Goal: Task Accomplishment & Management: Manage account settings

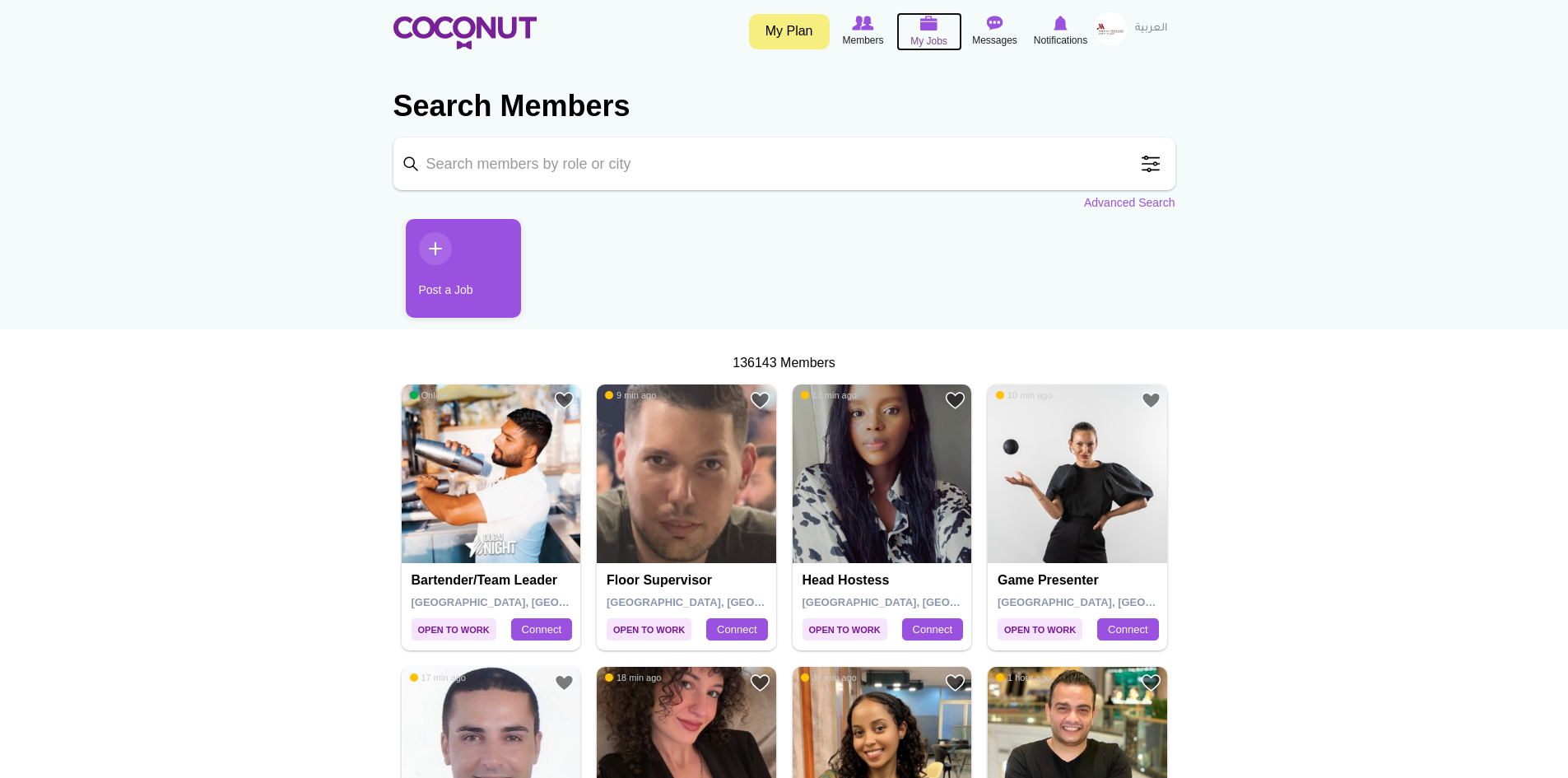
click at [924, 25] on img at bounding box center [929, 23] width 18 height 15
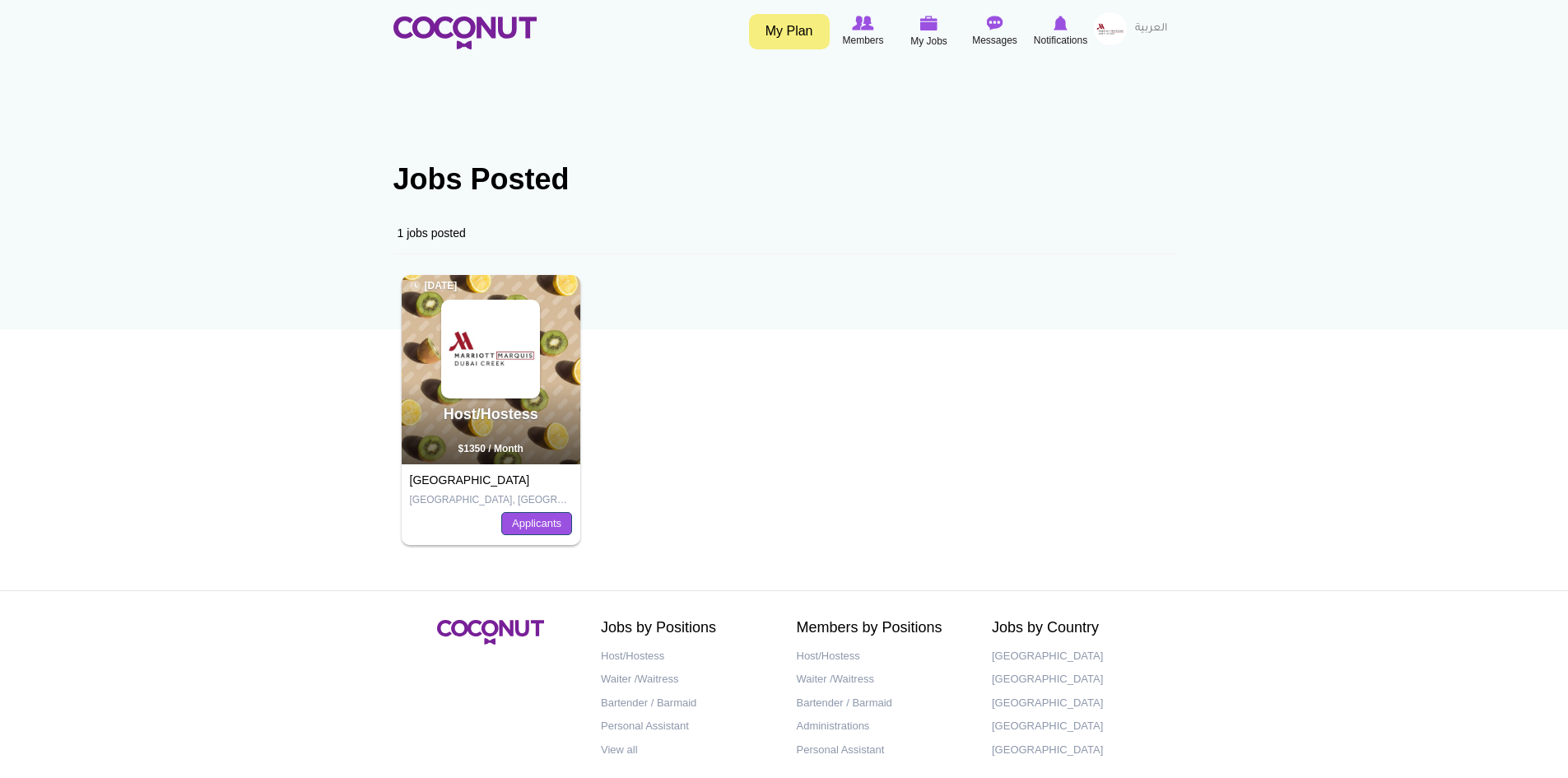
click at [554, 526] on link "Applicants" at bounding box center [536, 523] width 71 height 23
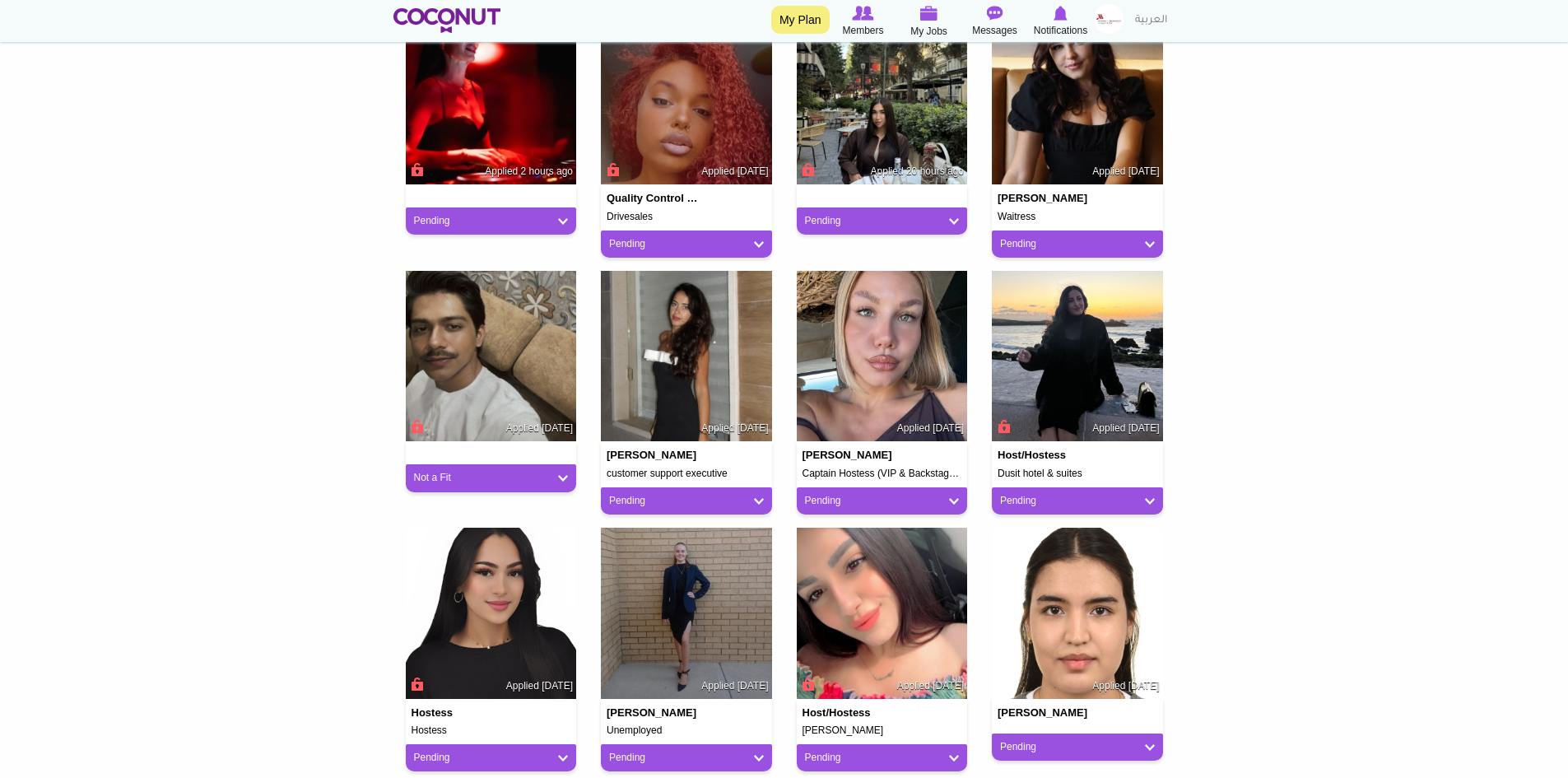
scroll to position [942, 0]
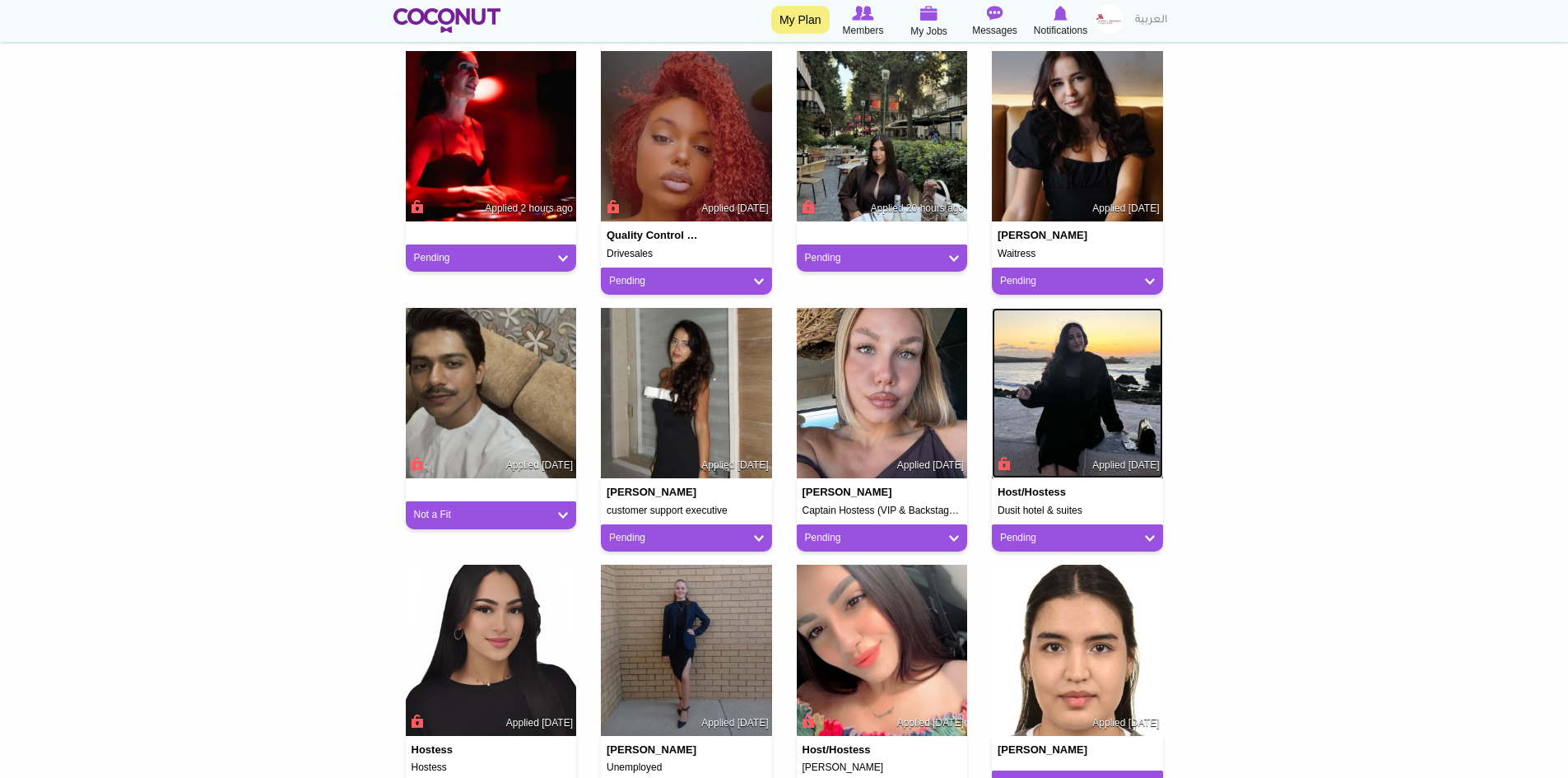
click at [1065, 387] on img at bounding box center [1077, 393] width 171 height 171
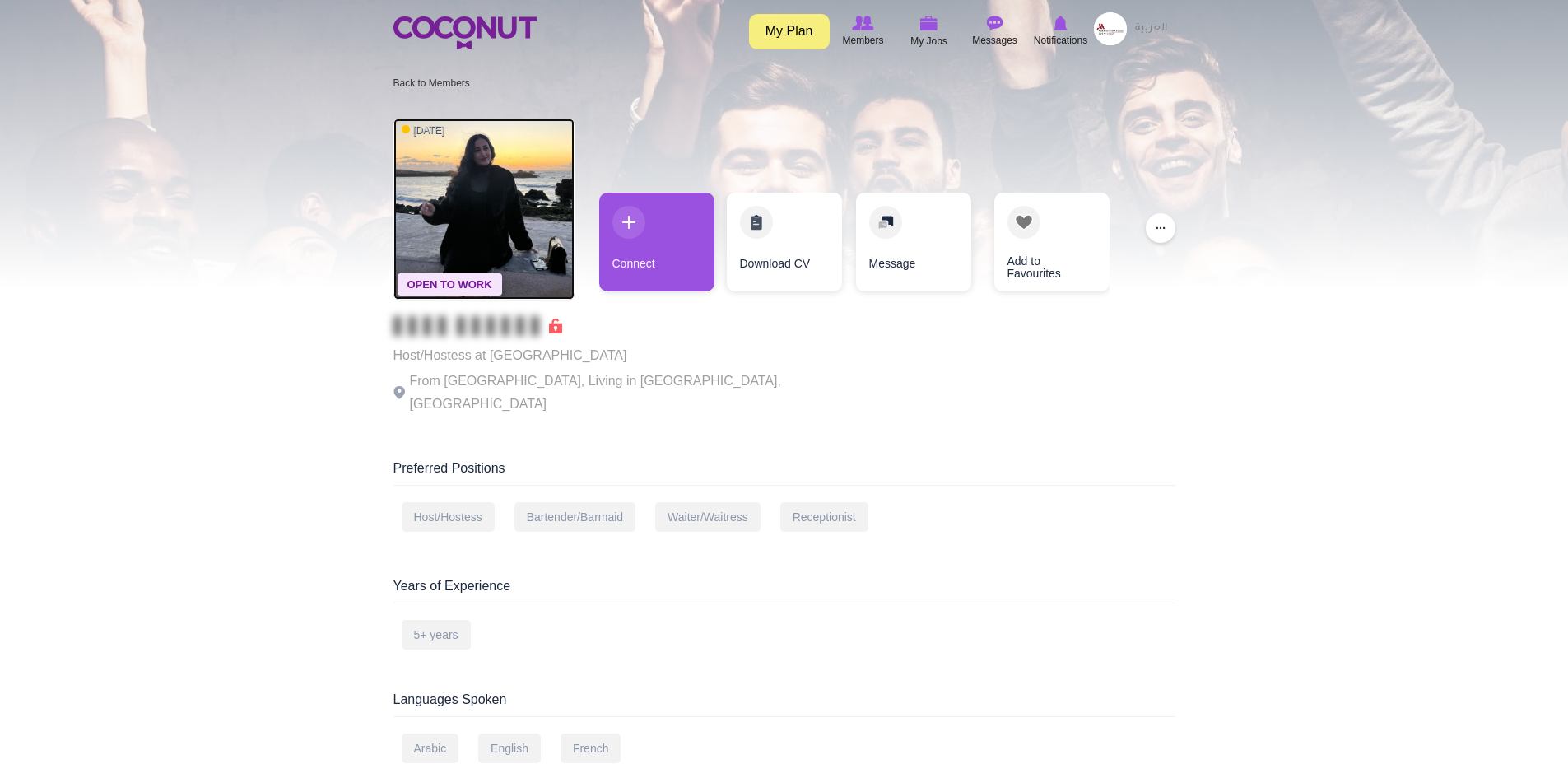
click at [486, 186] on img at bounding box center [484, 209] width 181 height 181
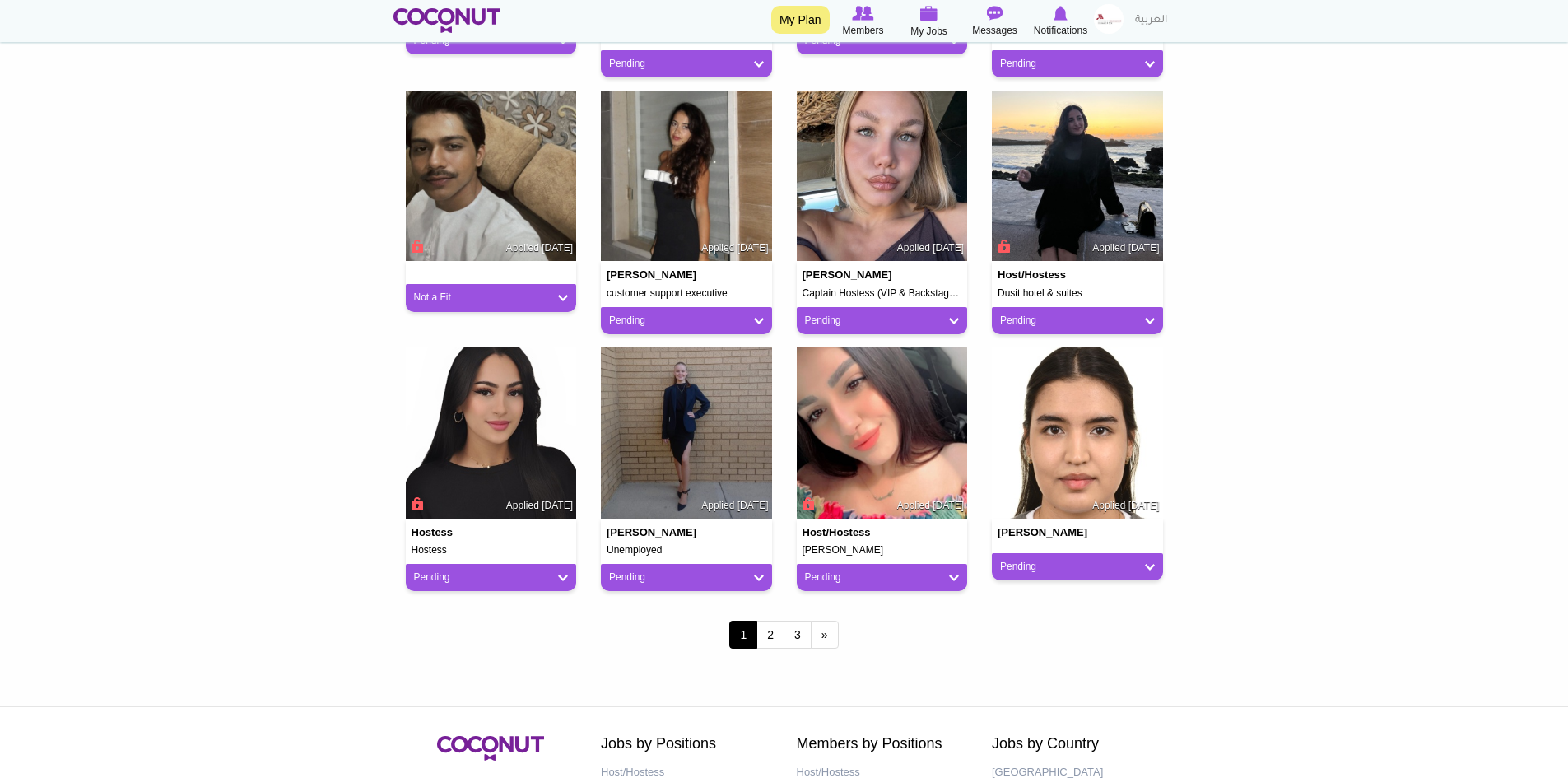
scroll to position [1272, 0]
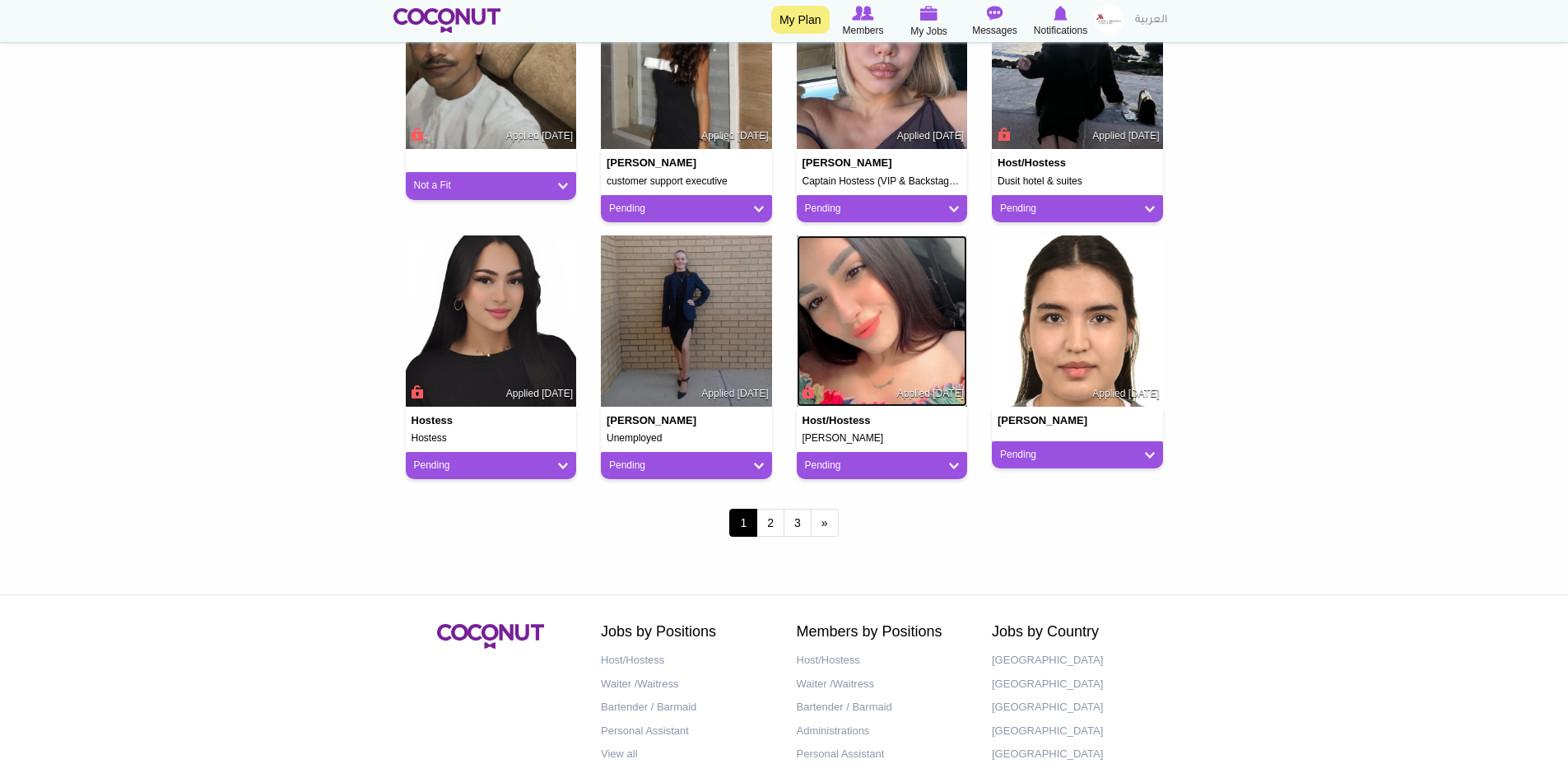
click at [864, 319] on img at bounding box center [882, 321] width 171 height 171
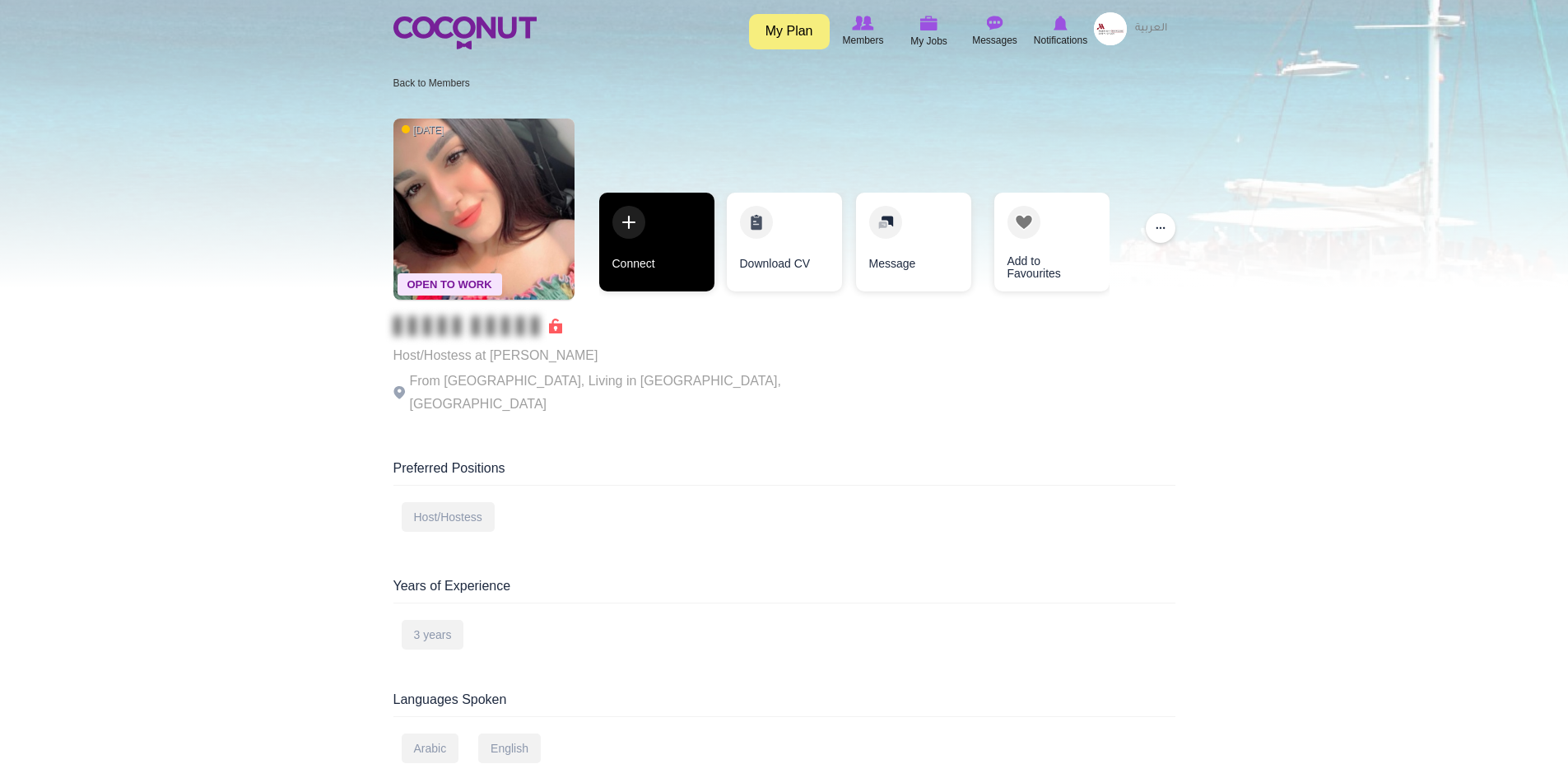
click at [663, 246] on link "Connect" at bounding box center [657, 242] width 115 height 98
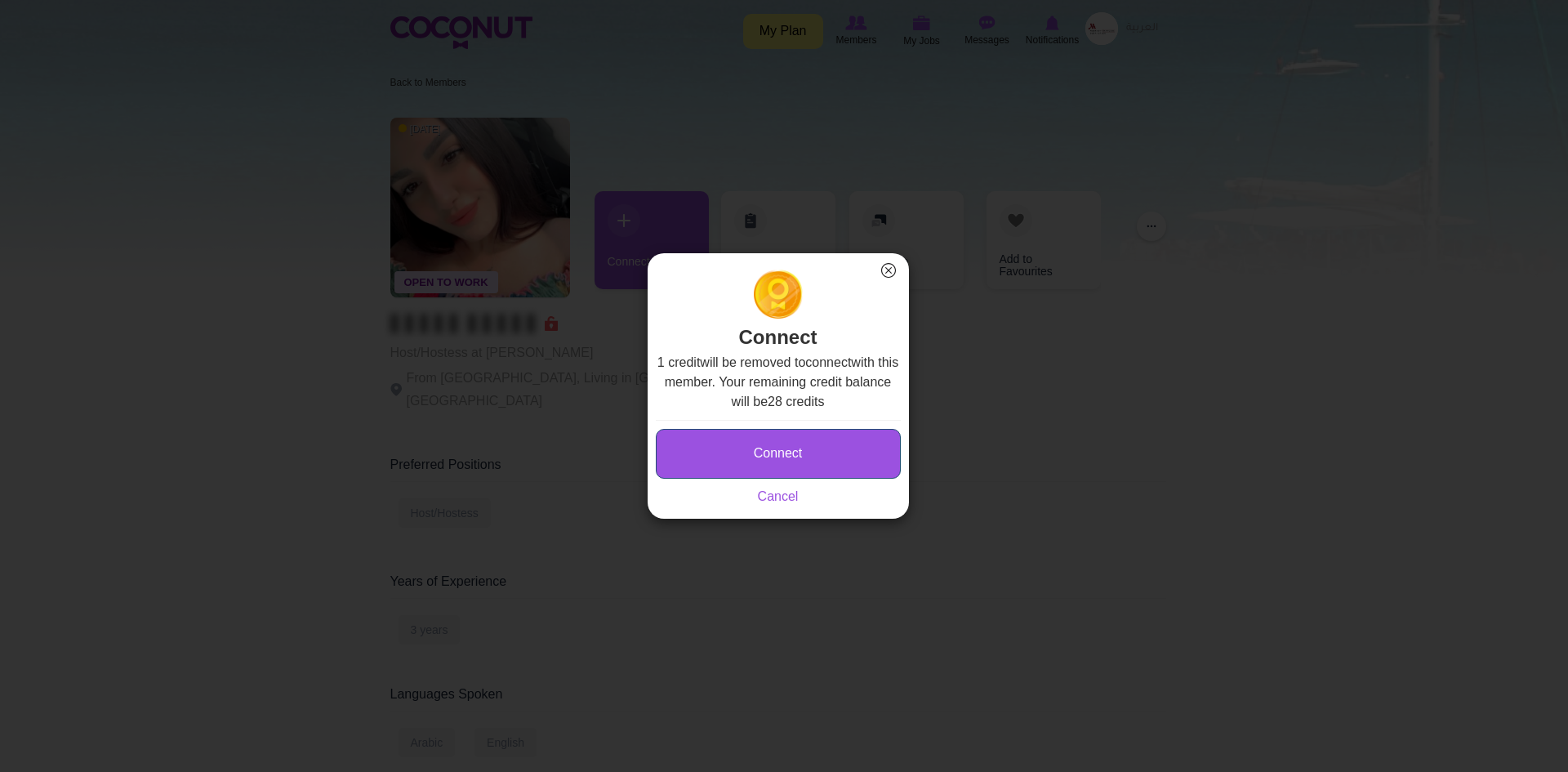
click at [739, 441] on button "Connect" at bounding box center [777, 454] width 245 height 50
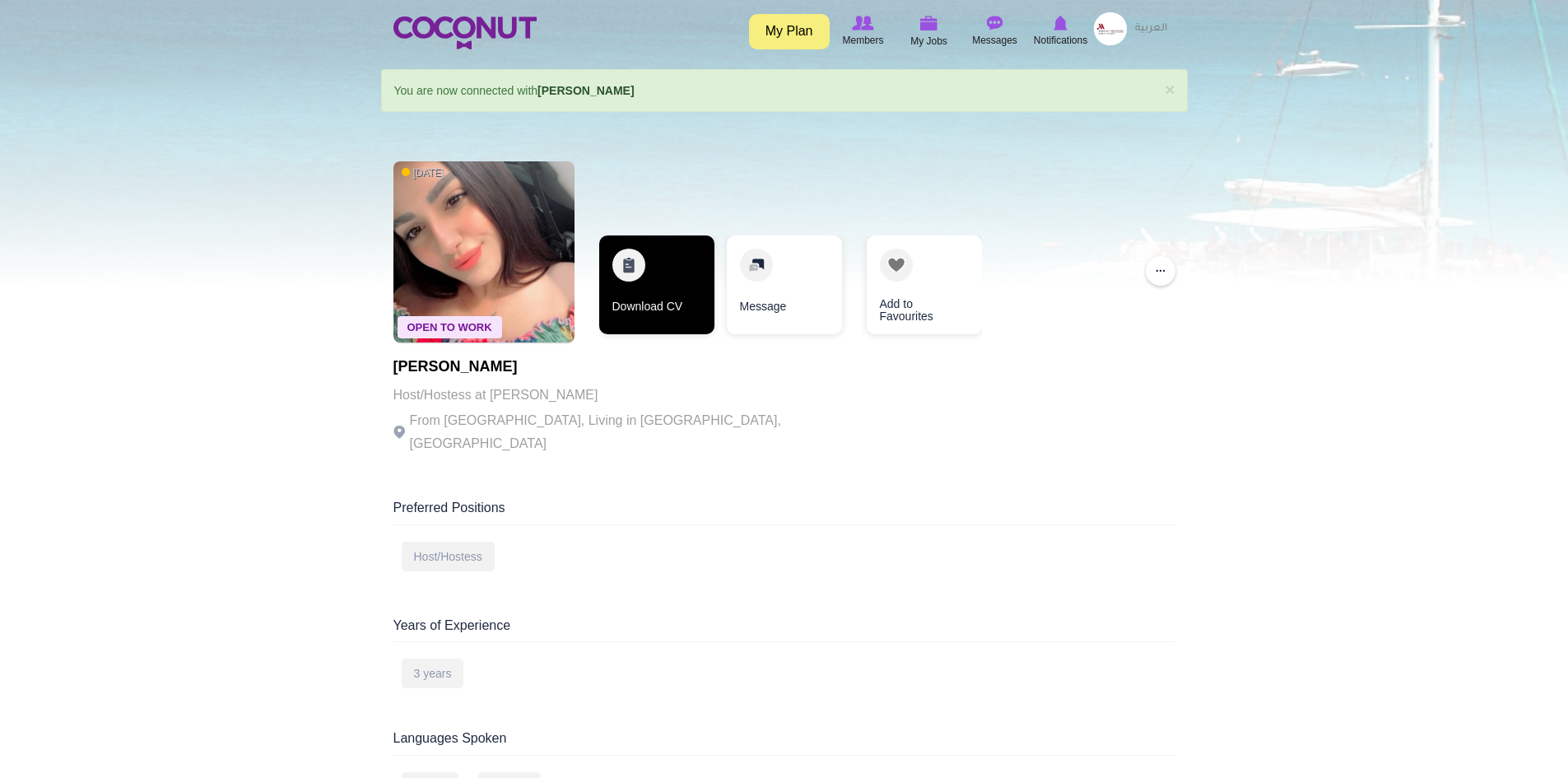
click at [658, 288] on link "Download CV" at bounding box center [657, 284] width 115 height 98
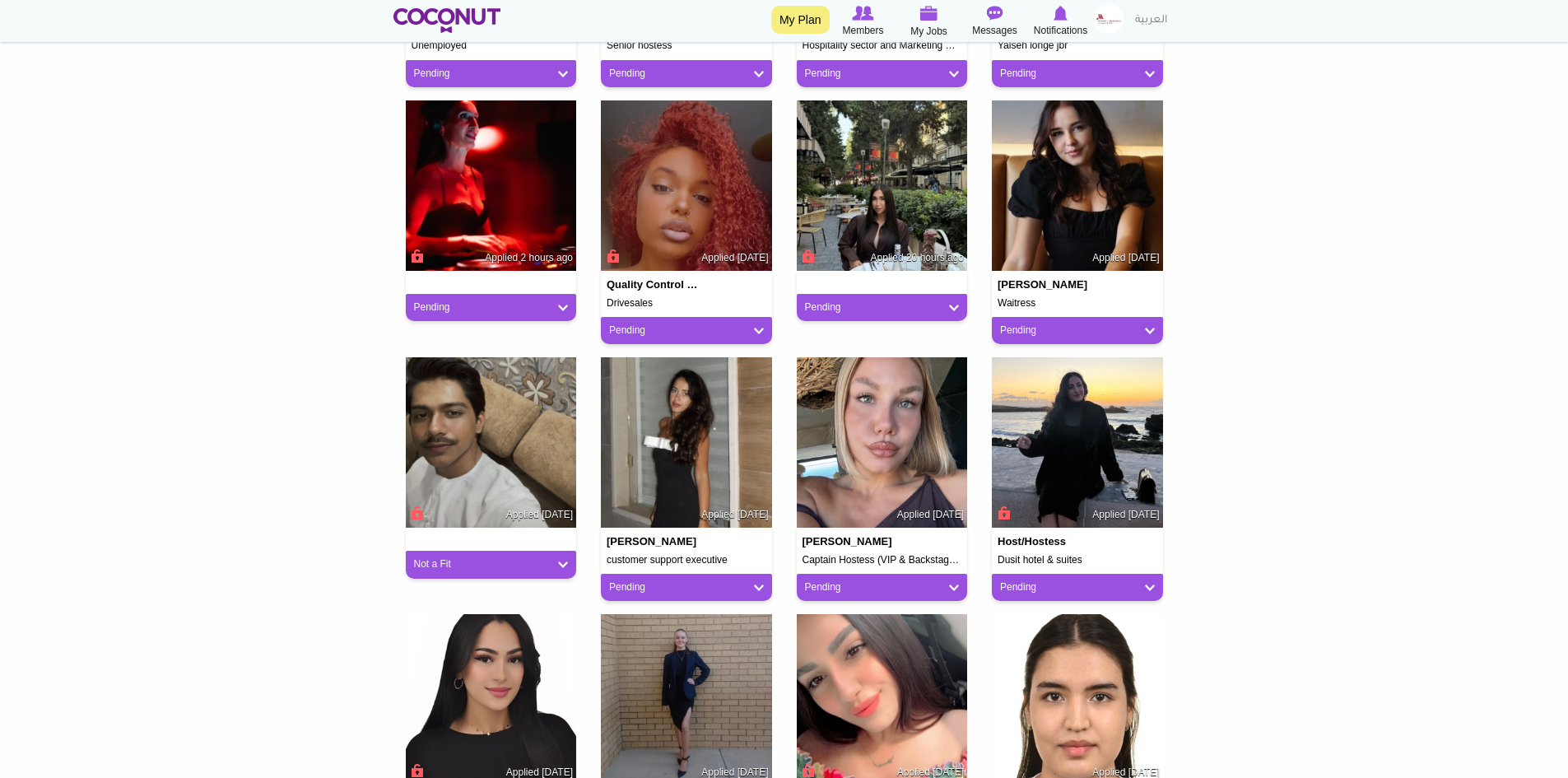
scroll to position [1272, 0]
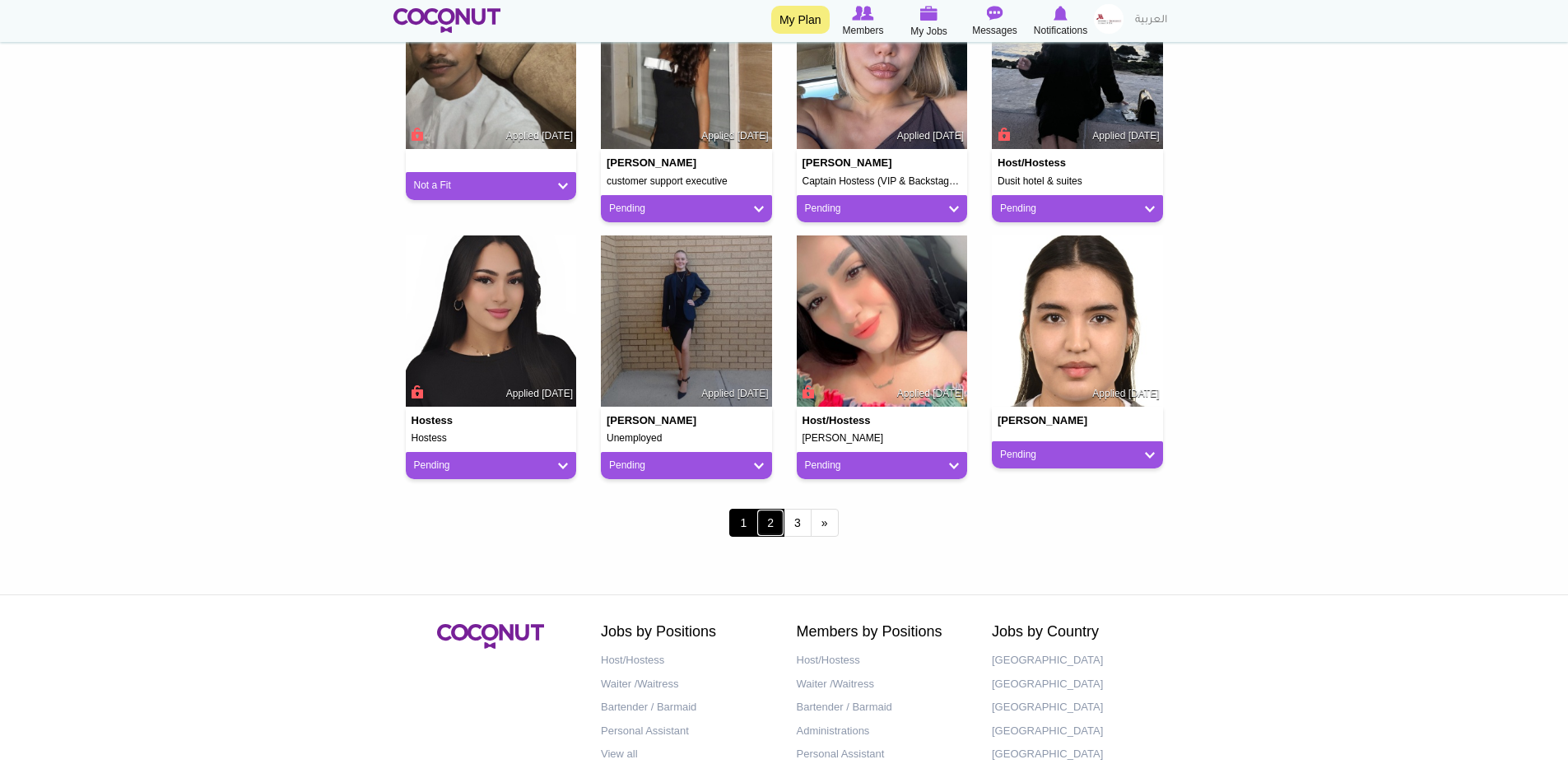
click at [767, 526] on link "2" at bounding box center [770, 522] width 28 height 28
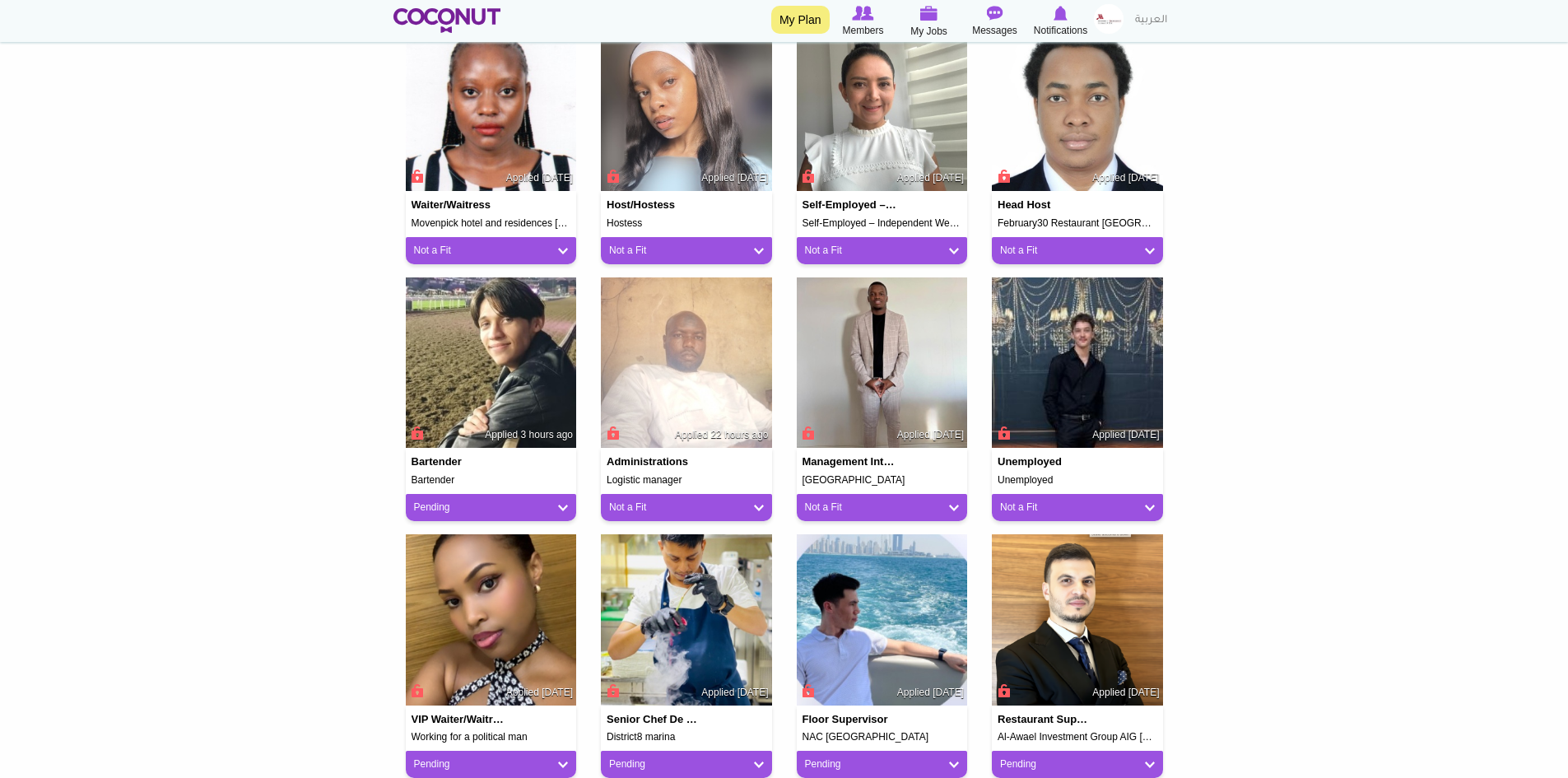
scroll to position [988, 0]
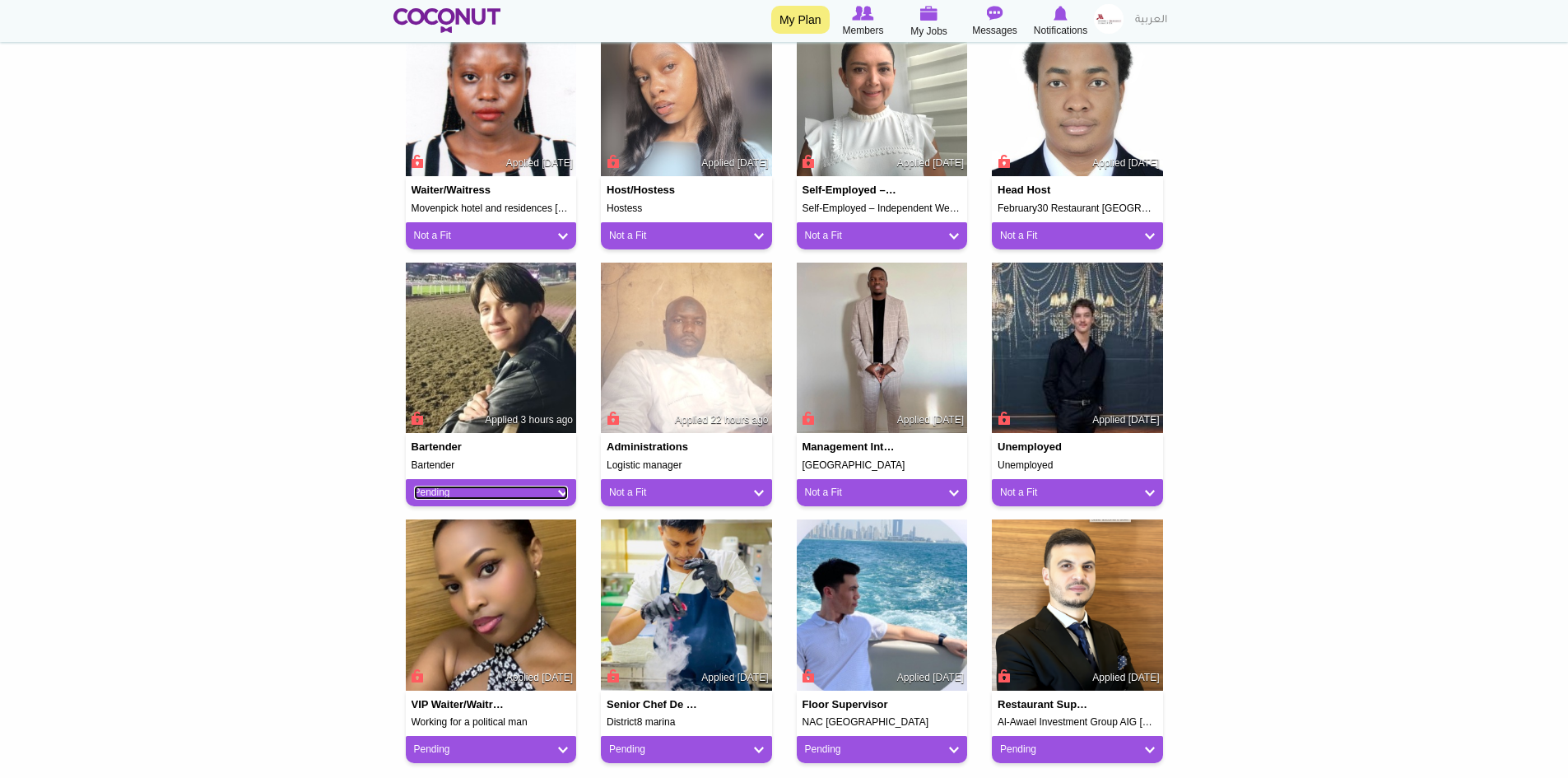
click at [500, 494] on link "Pending" at bounding box center [491, 493] width 155 height 14
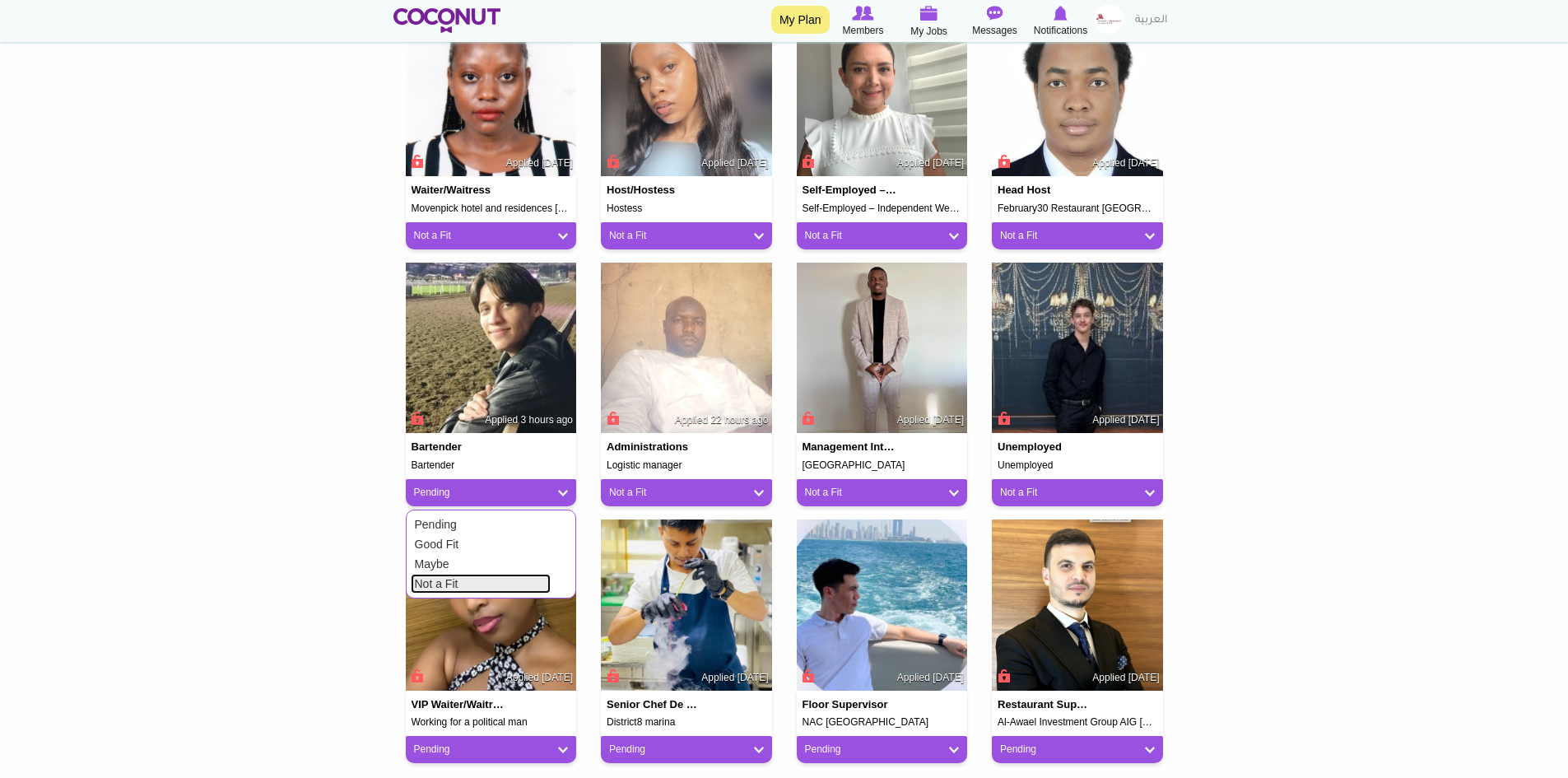
click at [487, 586] on link "Not a Fit" at bounding box center [480, 583] width 140 height 20
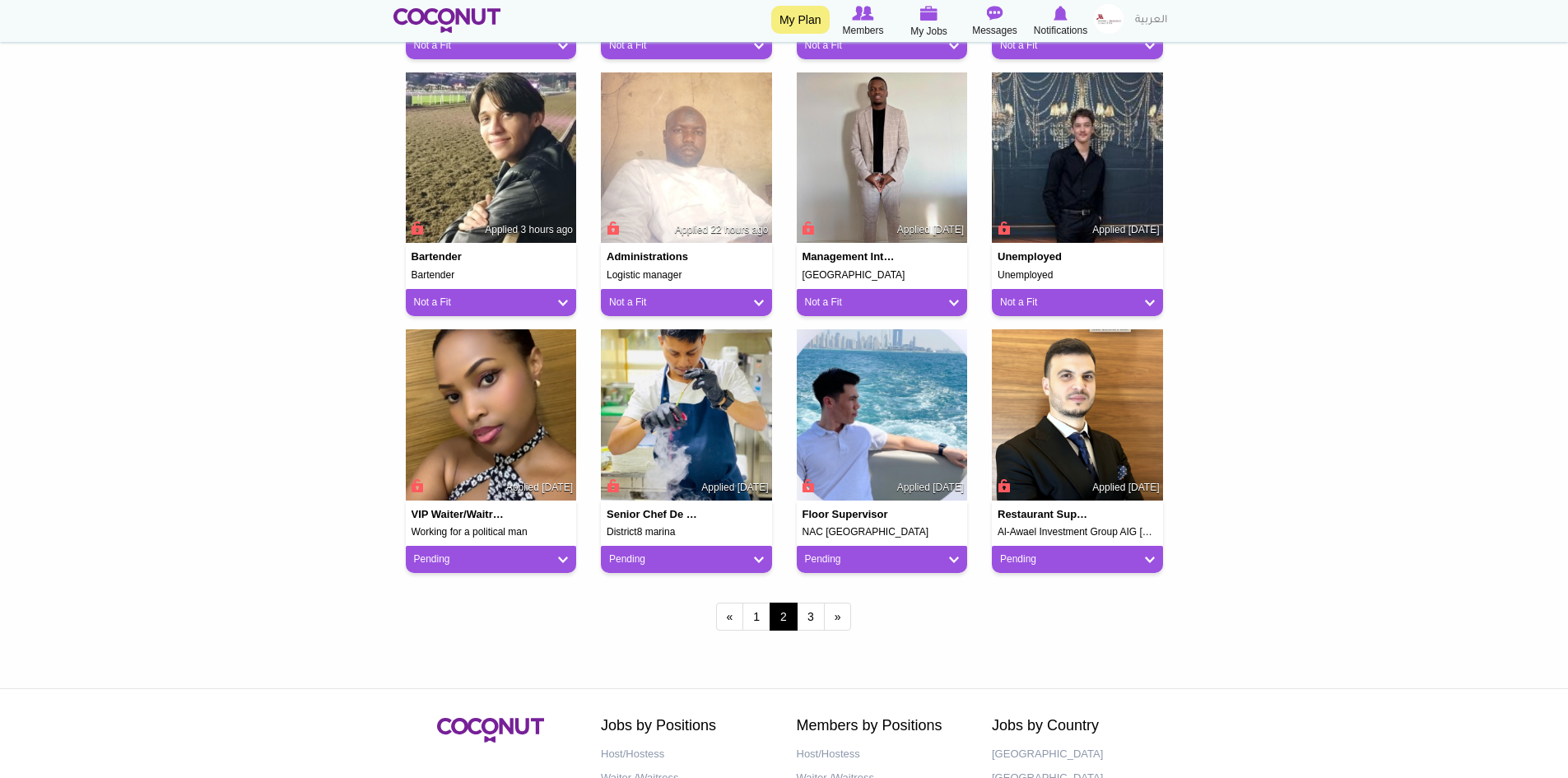
scroll to position [1235, 0]
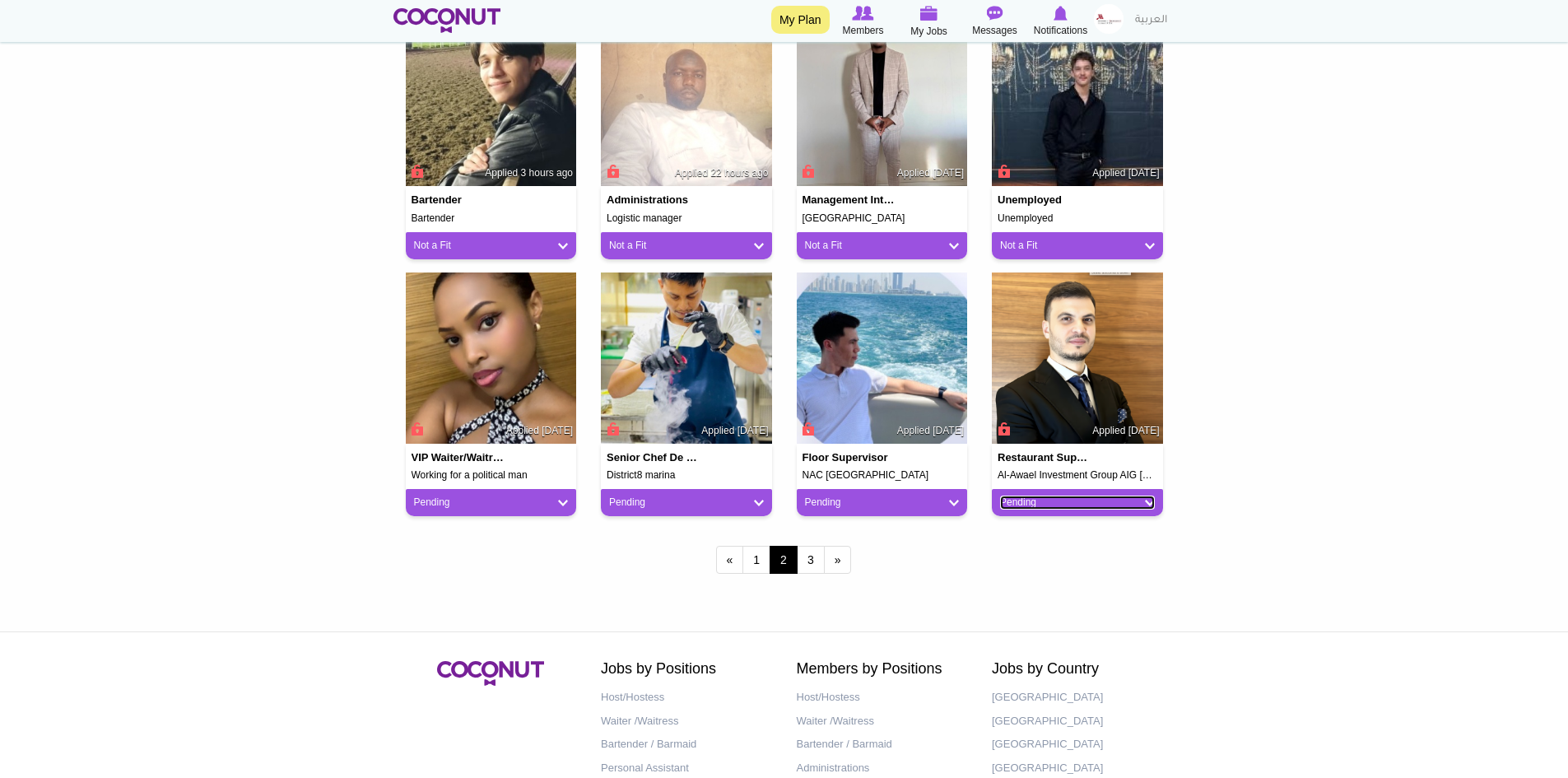
click at [1065, 505] on link "Pending" at bounding box center [1077, 502] width 155 height 14
click at [1018, 594] on link "Not a Fit" at bounding box center [1066, 593] width 140 height 20
click at [868, 502] on link "Pending" at bounding box center [882, 502] width 155 height 14
click at [854, 590] on link "Not a Fit" at bounding box center [871, 593] width 140 height 20
click at [658, 506] on link "Pending" at bounding box center [686, 502] width 155 height 14
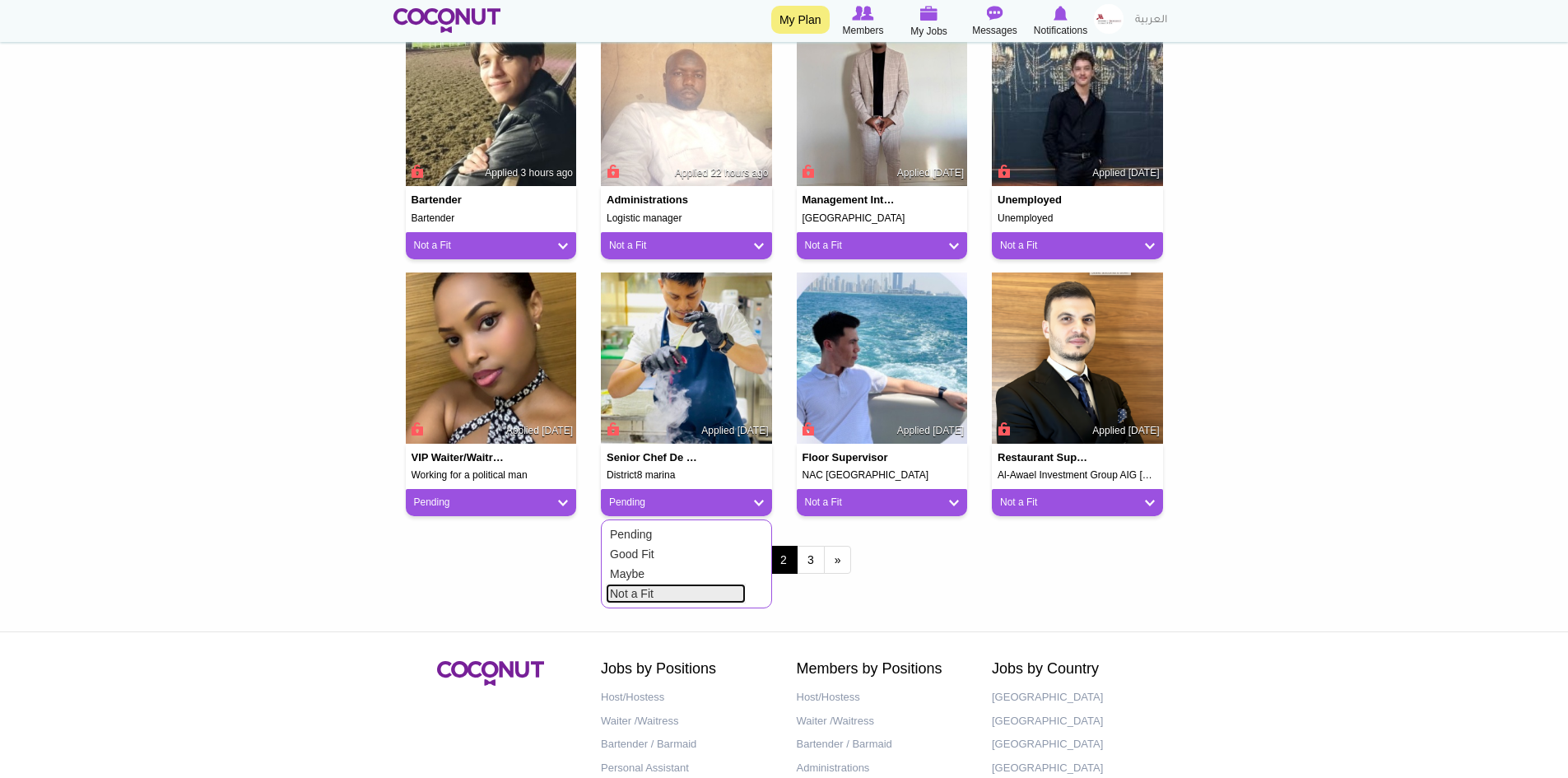
click at [649, 592] on link "Not a Fit" at bounding box center [676, 593] width 140 height 20
click at [816, 557] on link "3" at bounding box center [810, 559] width 28 height 28
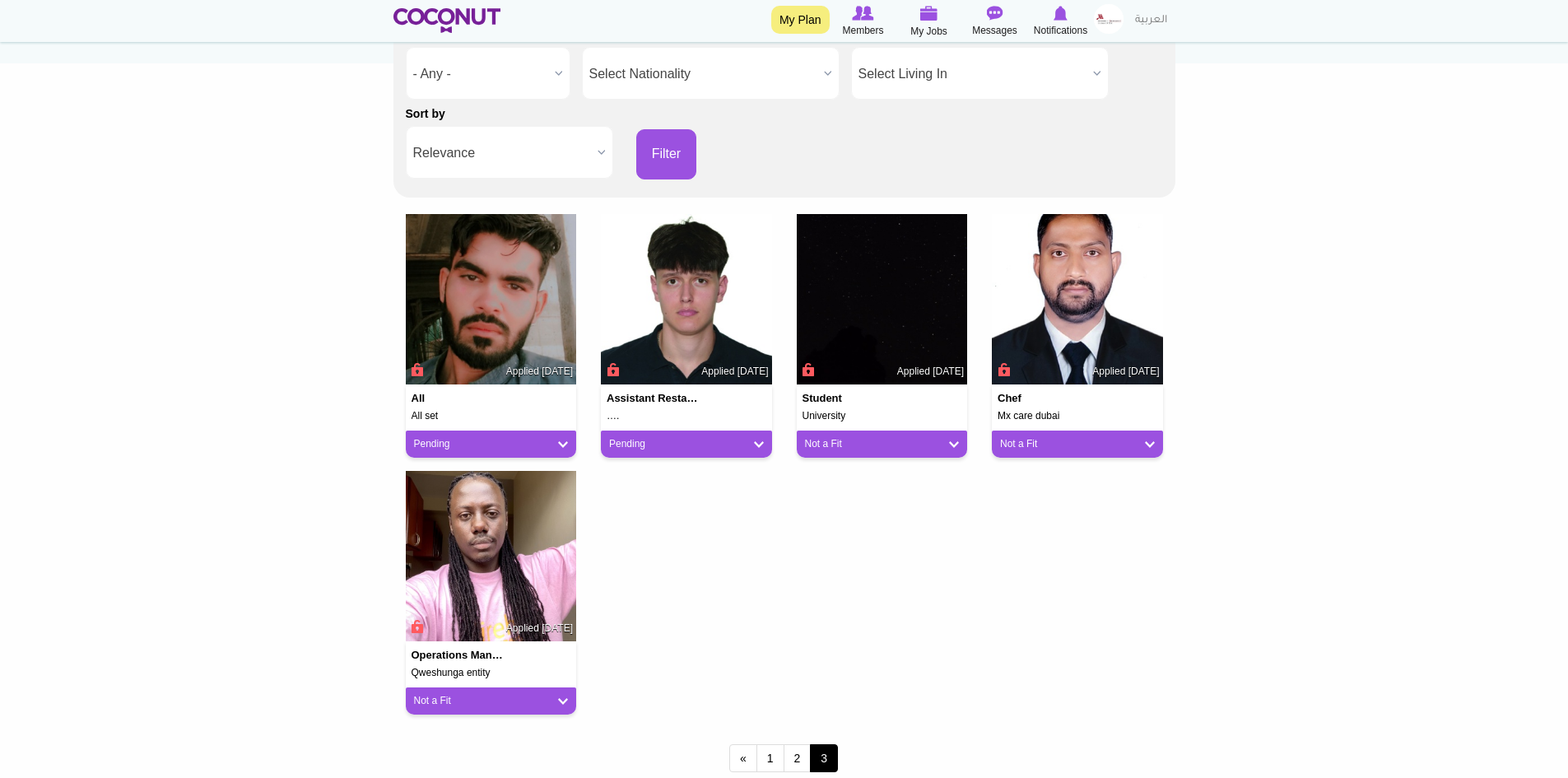
scroll to position [329, 0]
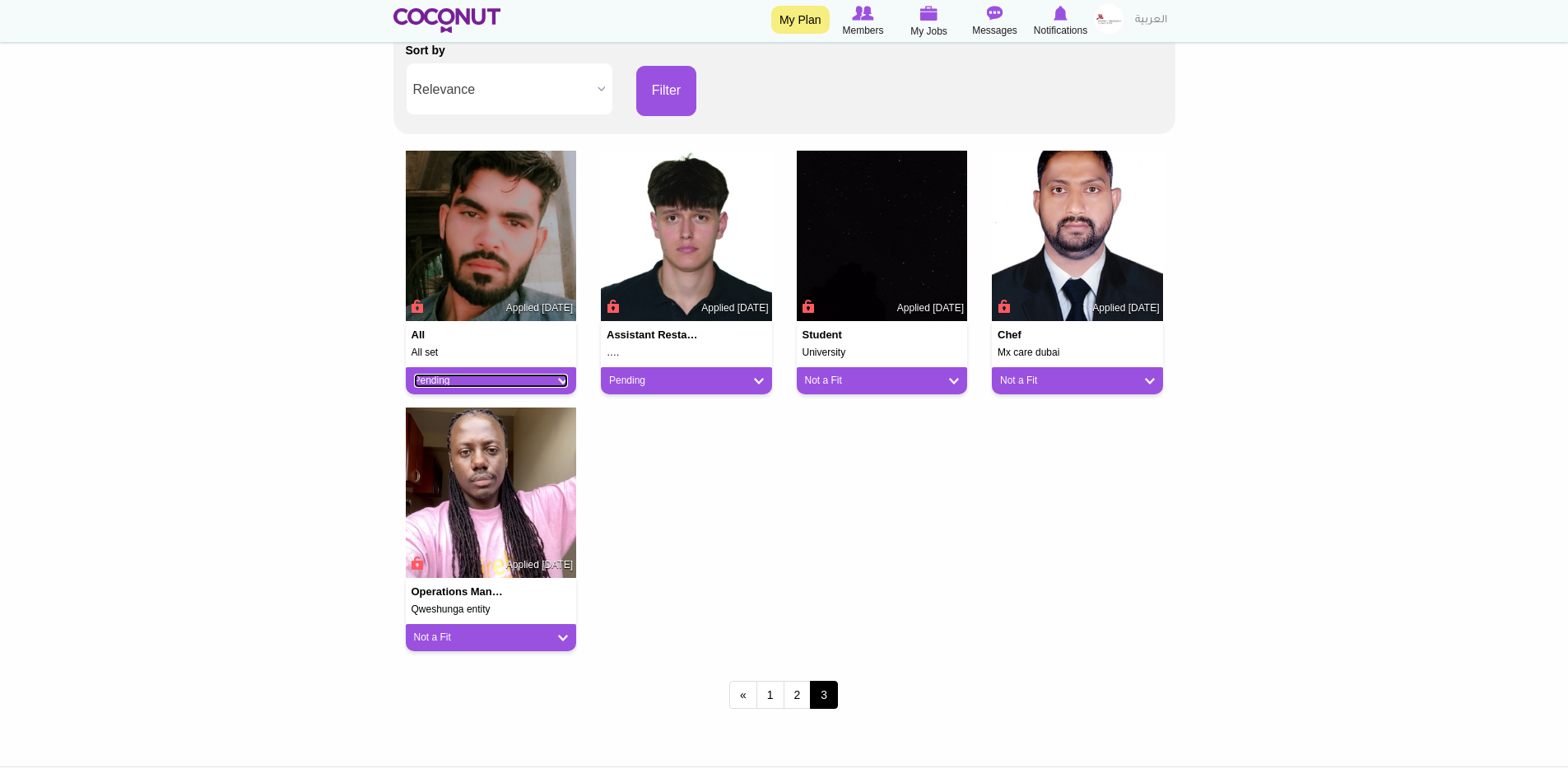
click at [501, 385] on link "Pending" at bounding box center [491, 381] width 155 height 14
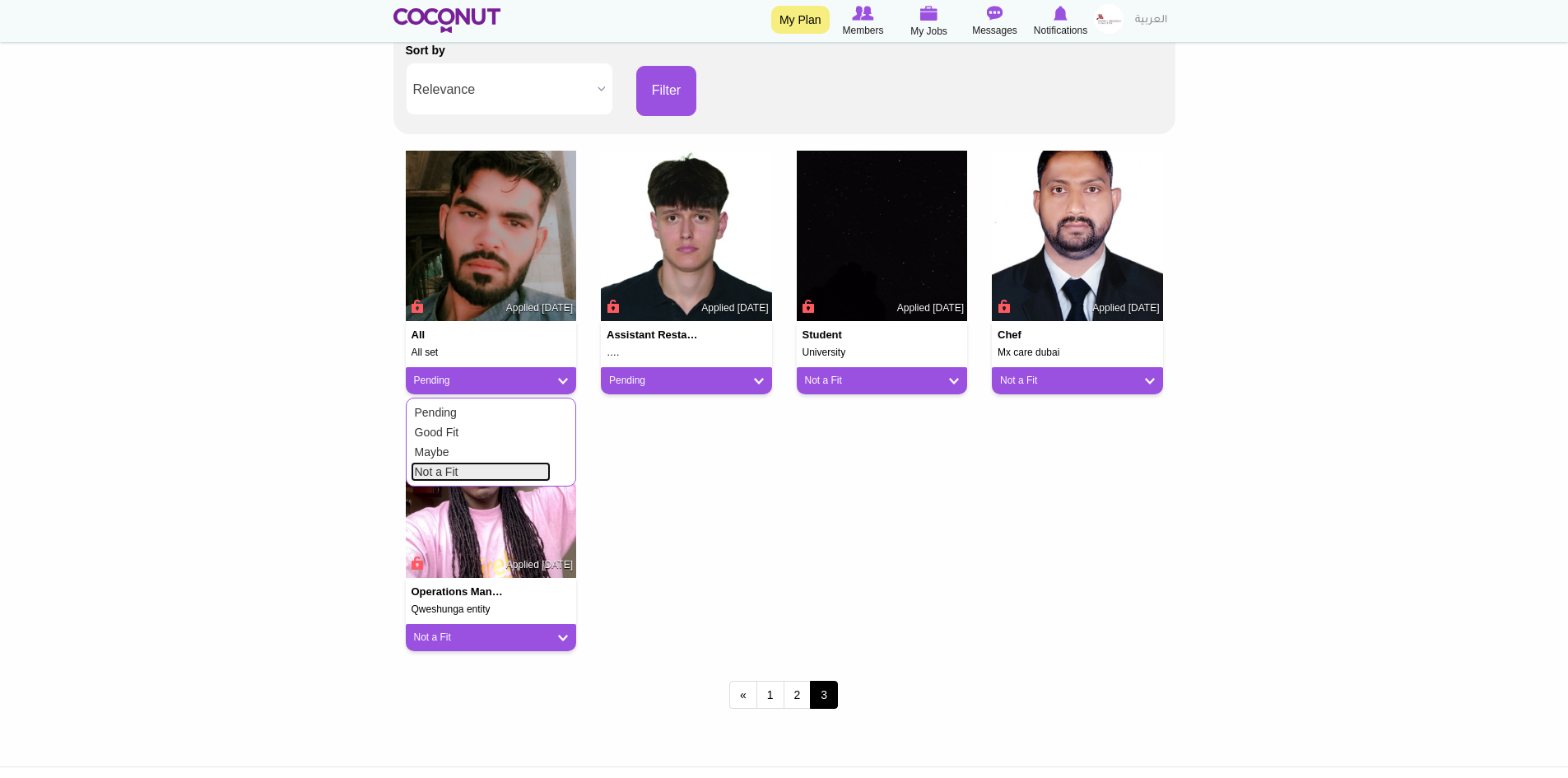
click at [470, 475] on link "Not a Fit" at bounding box center [480, 472] width 140 height 20
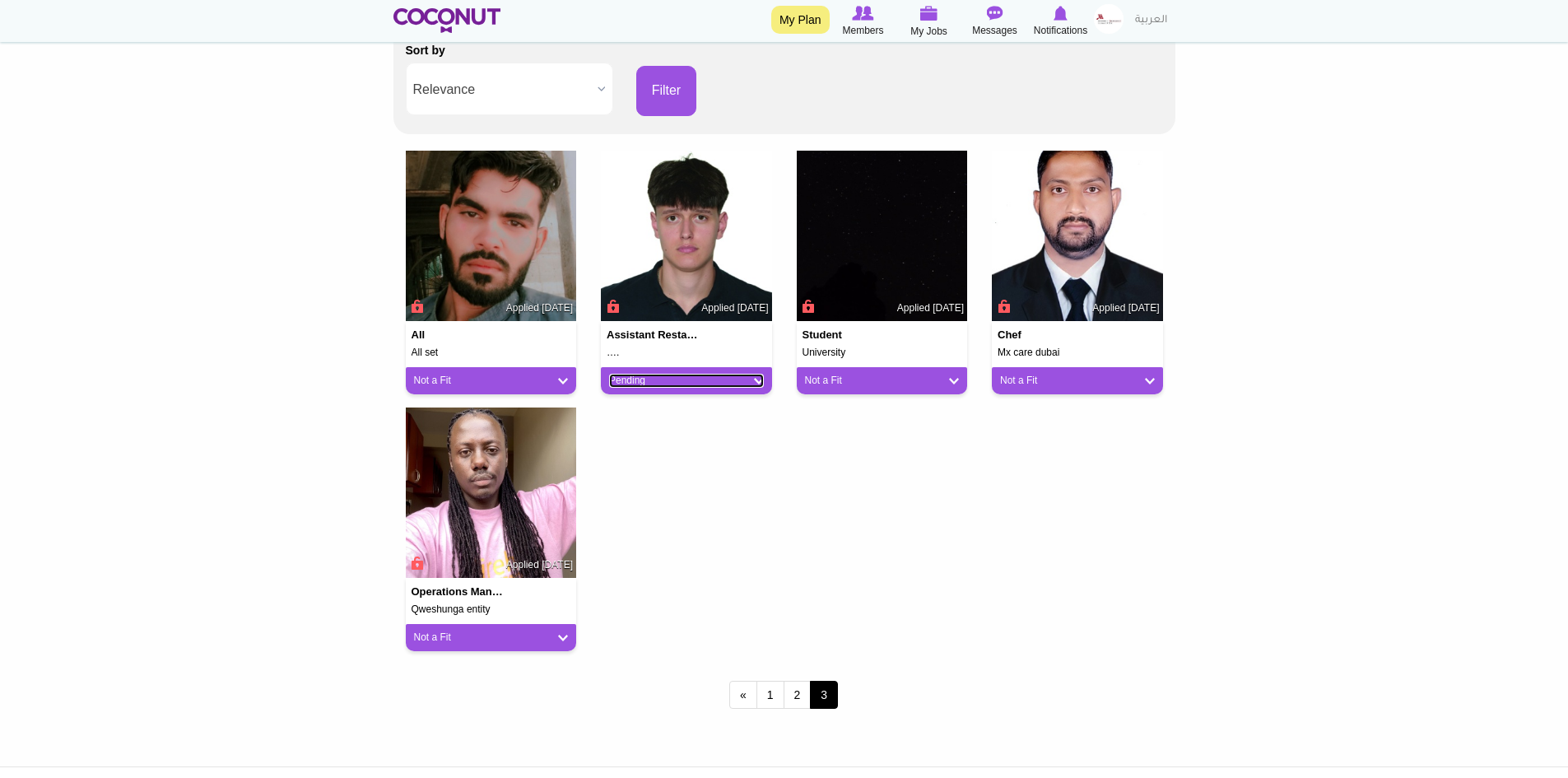
click at [690, 380] on link "Pending" at bounding box center [686, 381] width 155 height 14
click at [665, 477] on link "Not a Fit" at bounding box center [676, 472] width 140 height 20
click at [799, 688] on link "2" at bounding box center [797, 694] width 28 height 28
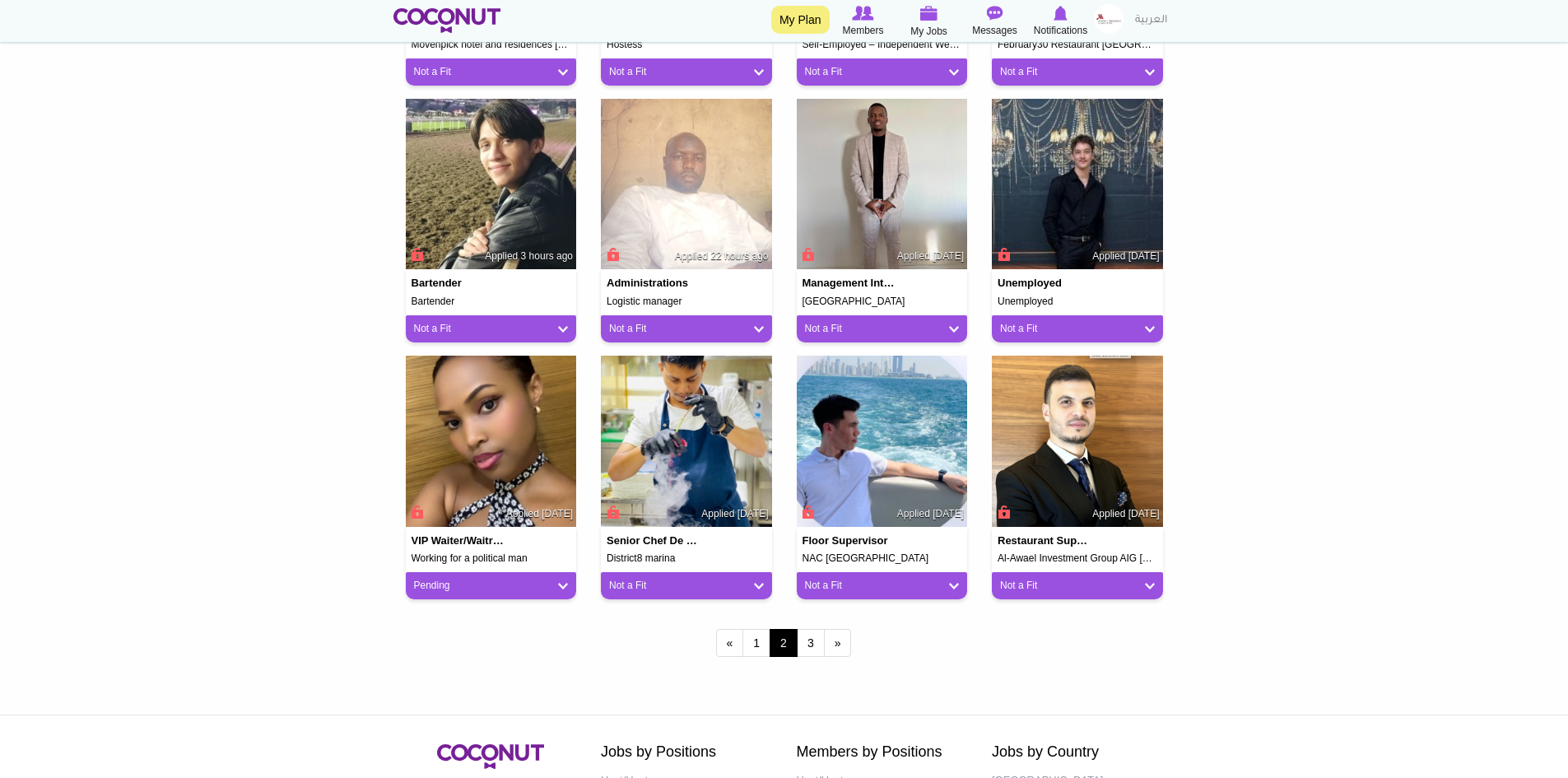
scroll to position [1152, 0]
click at [482, 474] on img at bounding box center [491, 440] width 171 height 171
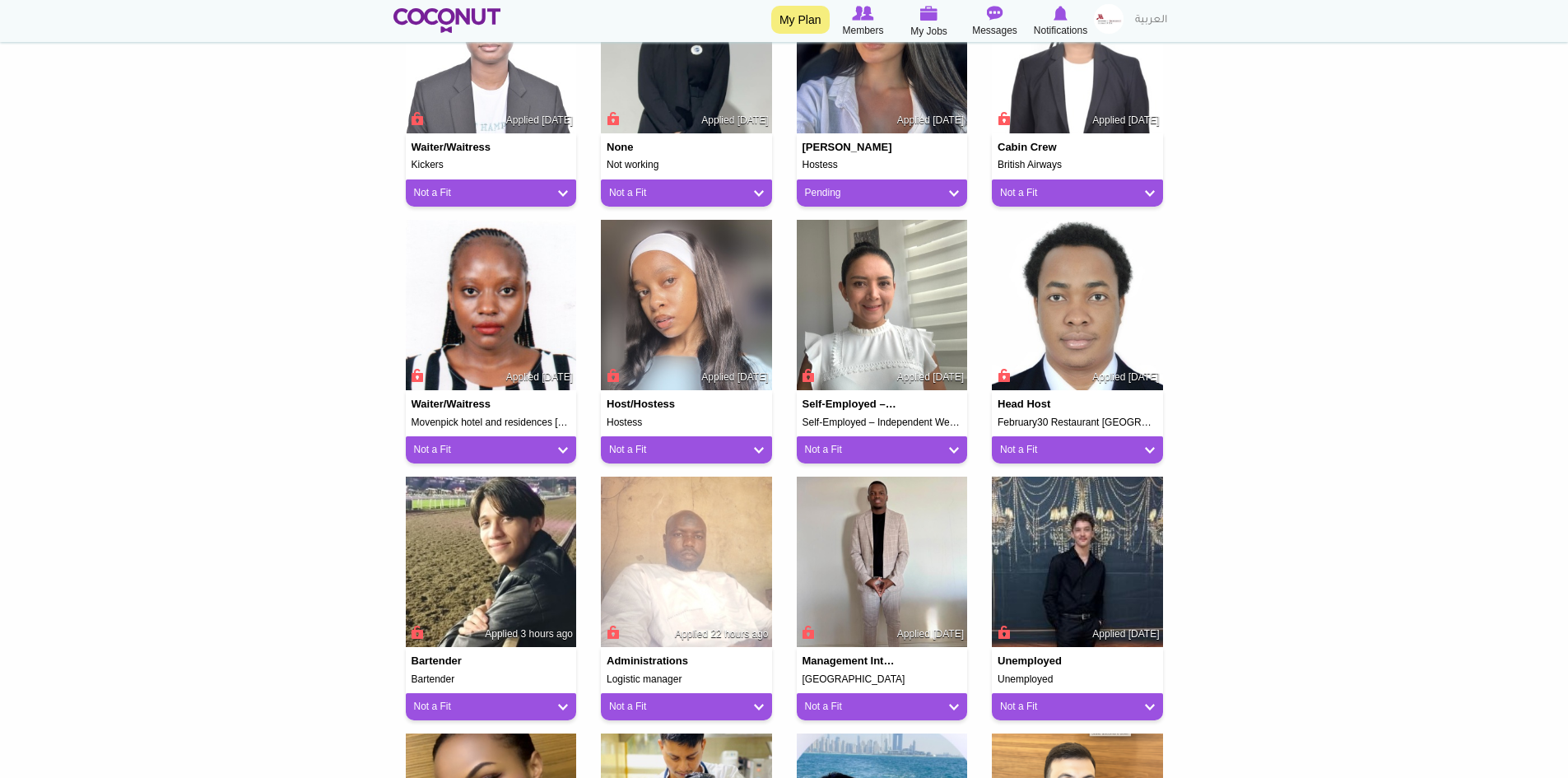
scroll to position [1152, 0]
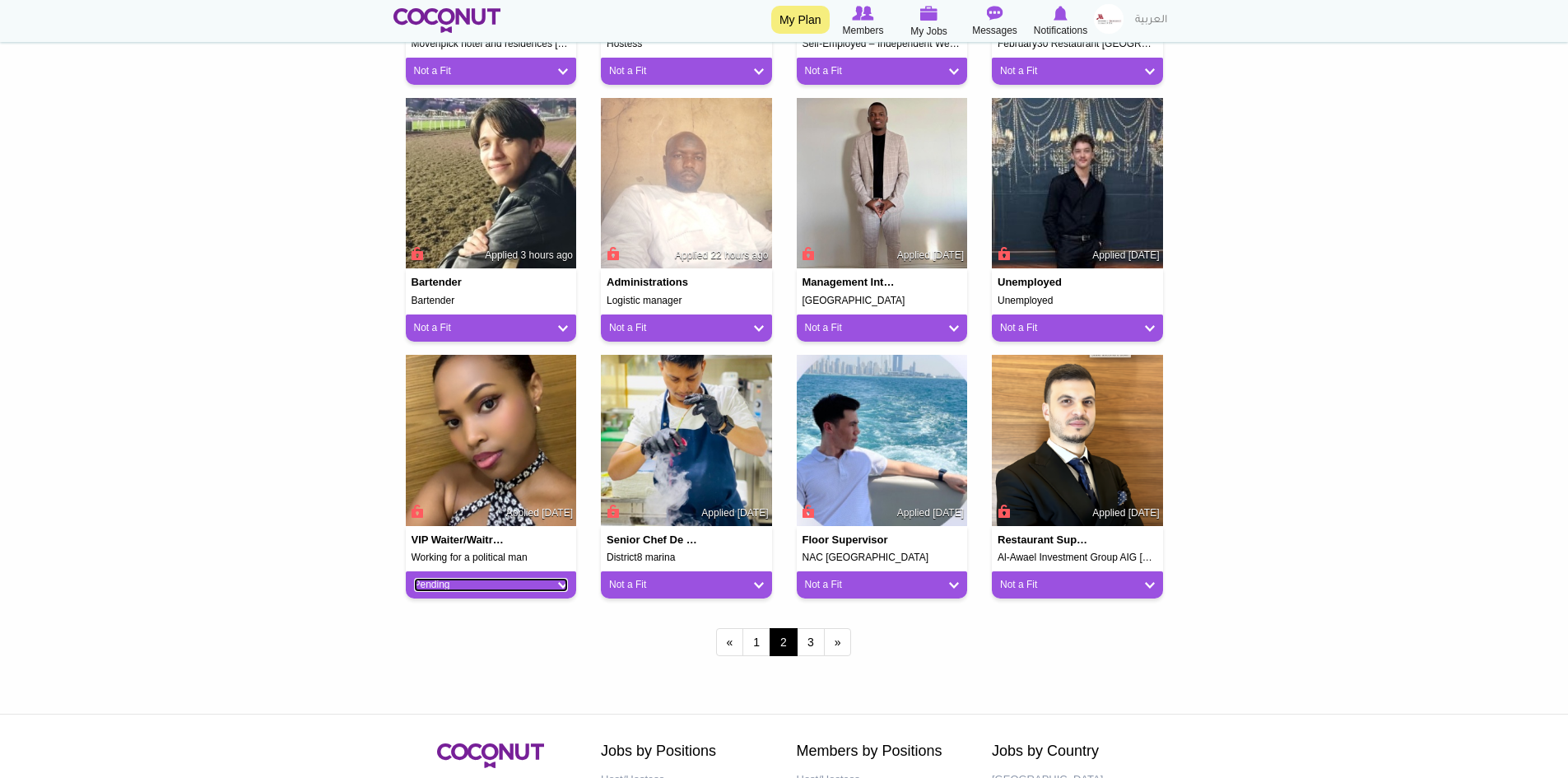
click at [557, 588] on link "Pending" at bounding box center [491, 584] width 155 height 14
click at [465, 673] on link "Not a Fit" at bounding box center [480, 676] width 140 height 20
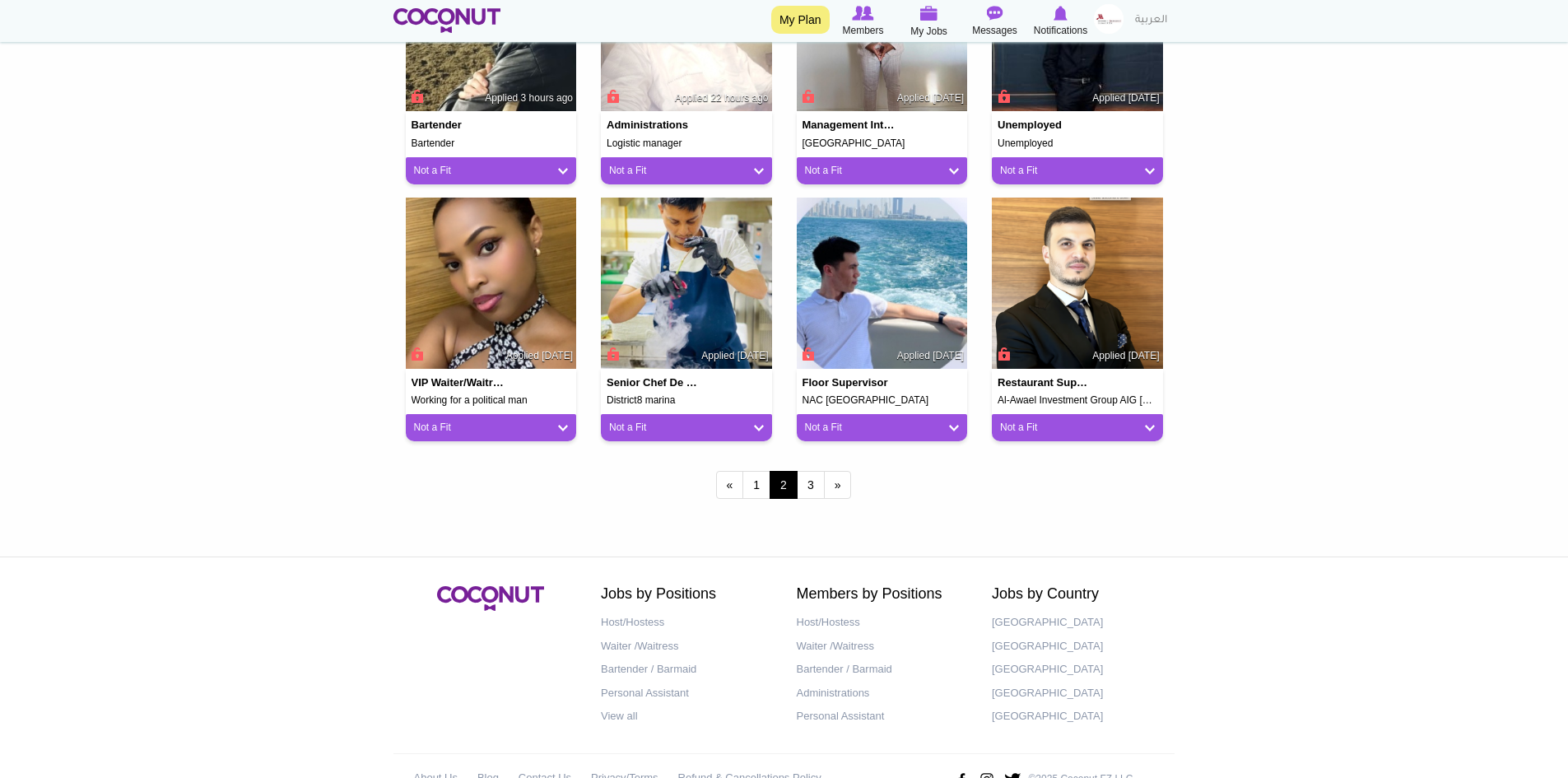
scroll to position [1317, 0]
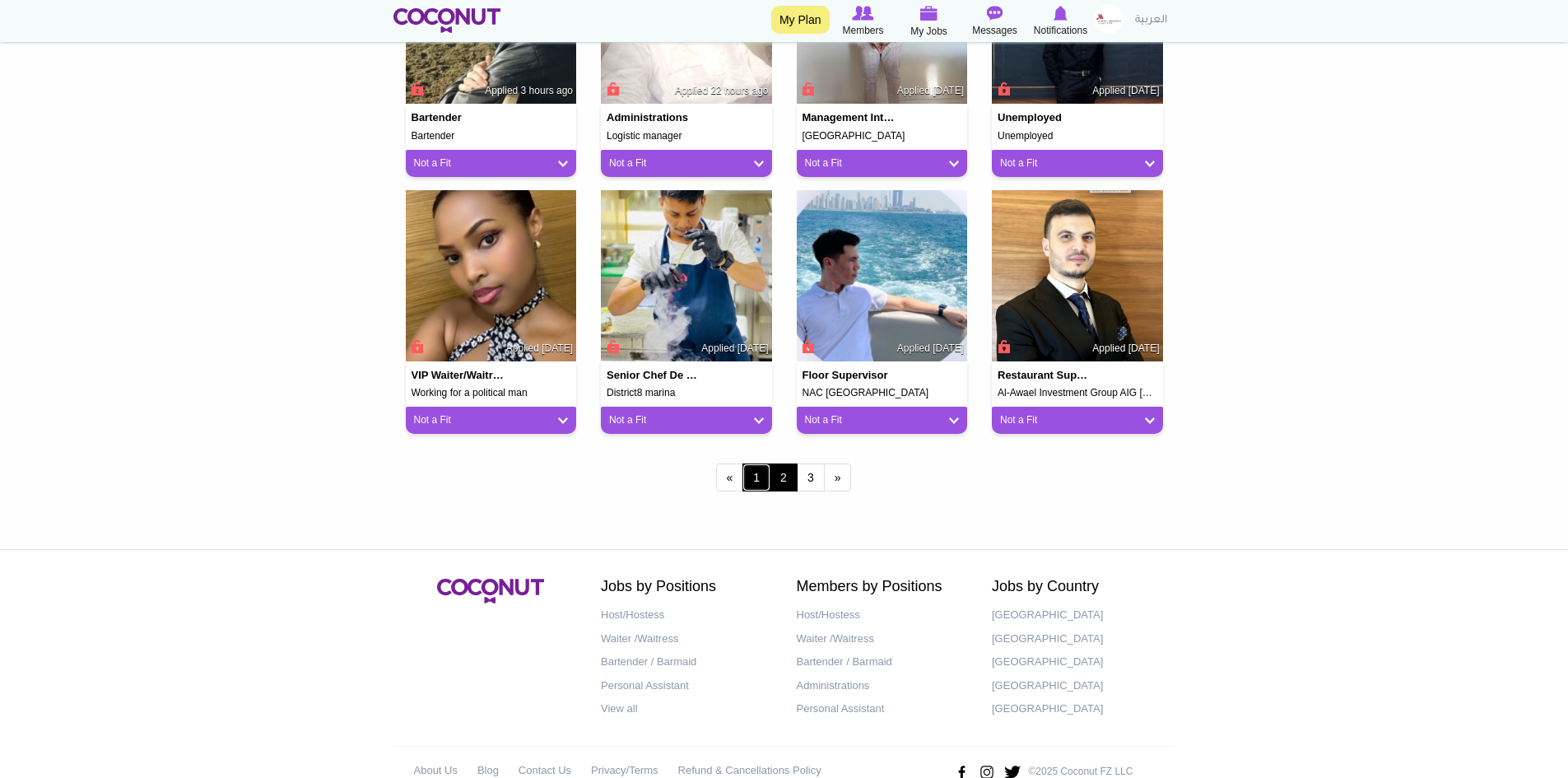
click at [748, 477] on link "1" at bounding box center [756, 477] width 28 height 28
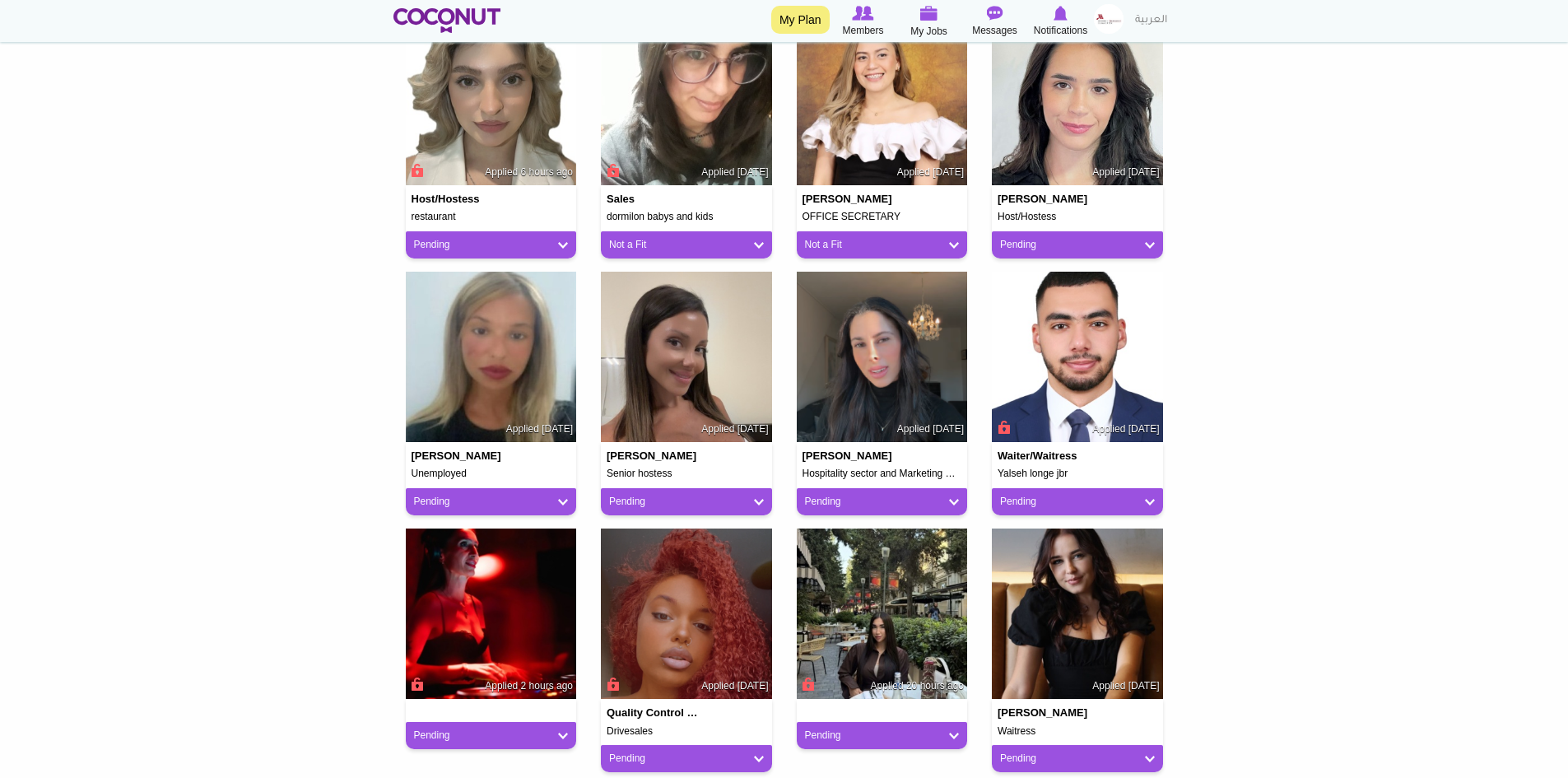
scroll to position [494, 0]
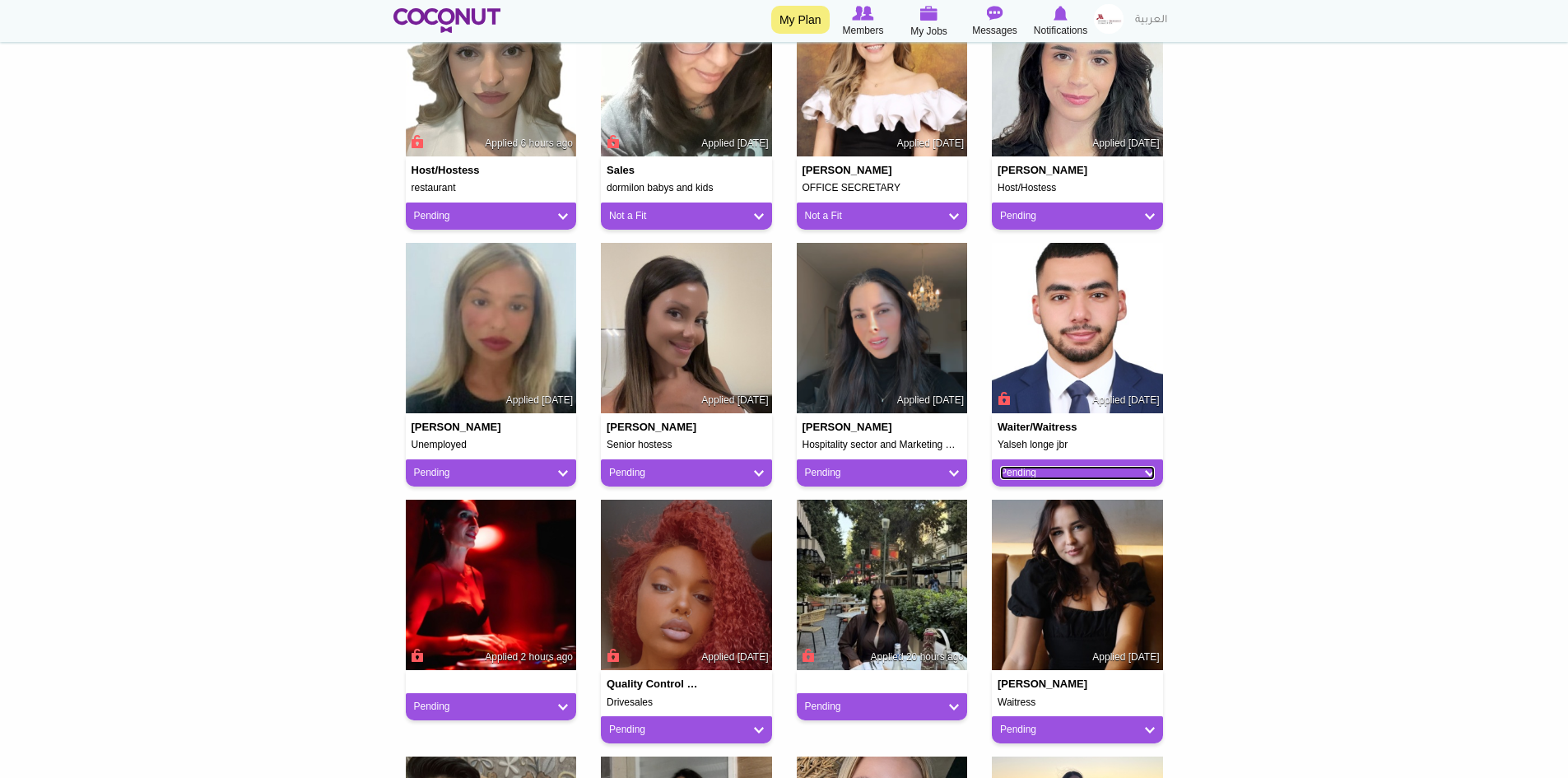
click at [1125, 473] on link "Pending" at bounding box center [1077, 473] width 155 height 14
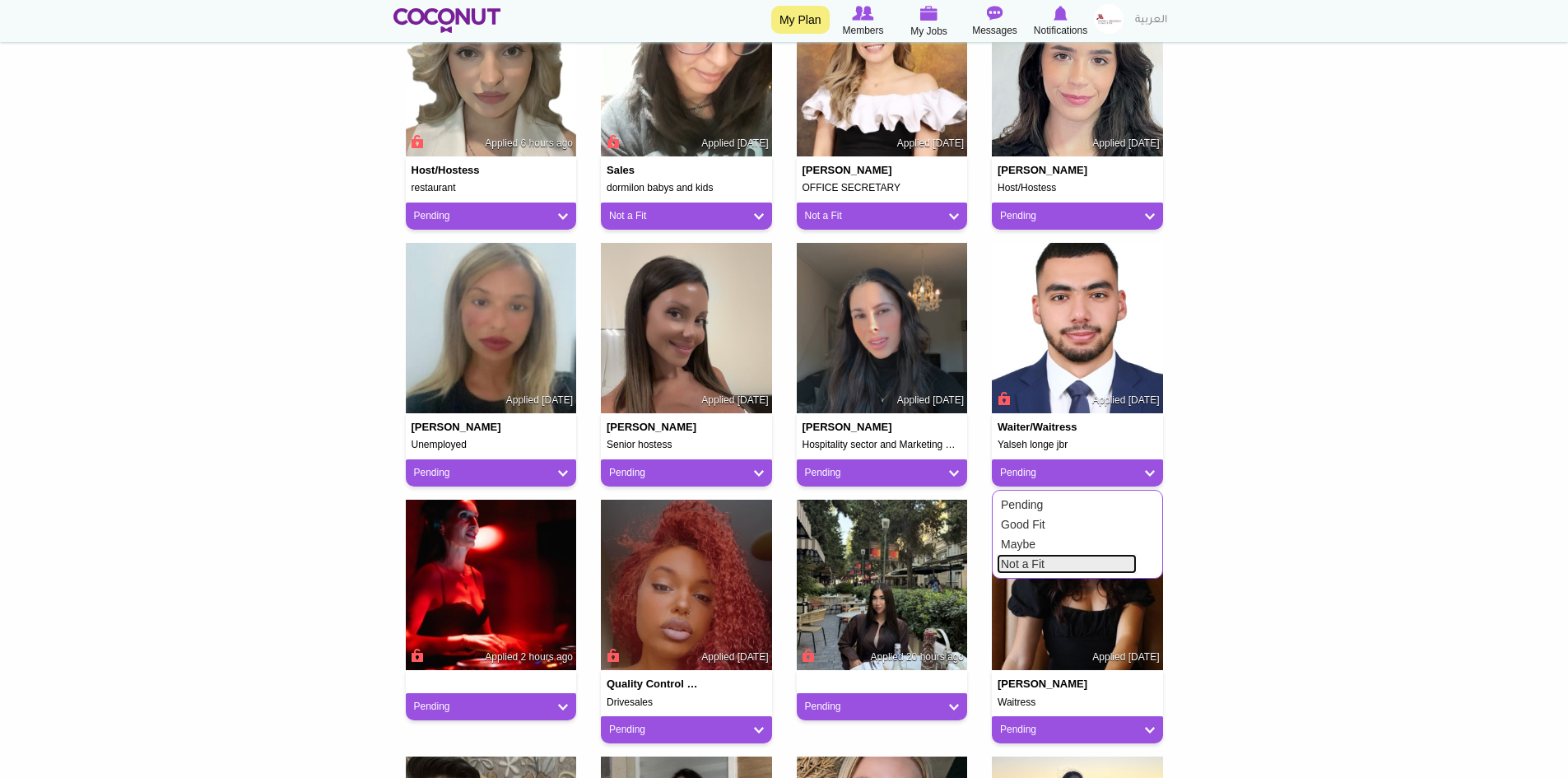
drag, startPoint x: 1044, startPoint y: 559, endPoint x: 1036, endPoint y: 555, distance: 8.9
click at [1044, 560] on link "Not a Fit" at bounding box center [1066, 563] width 140 height 20
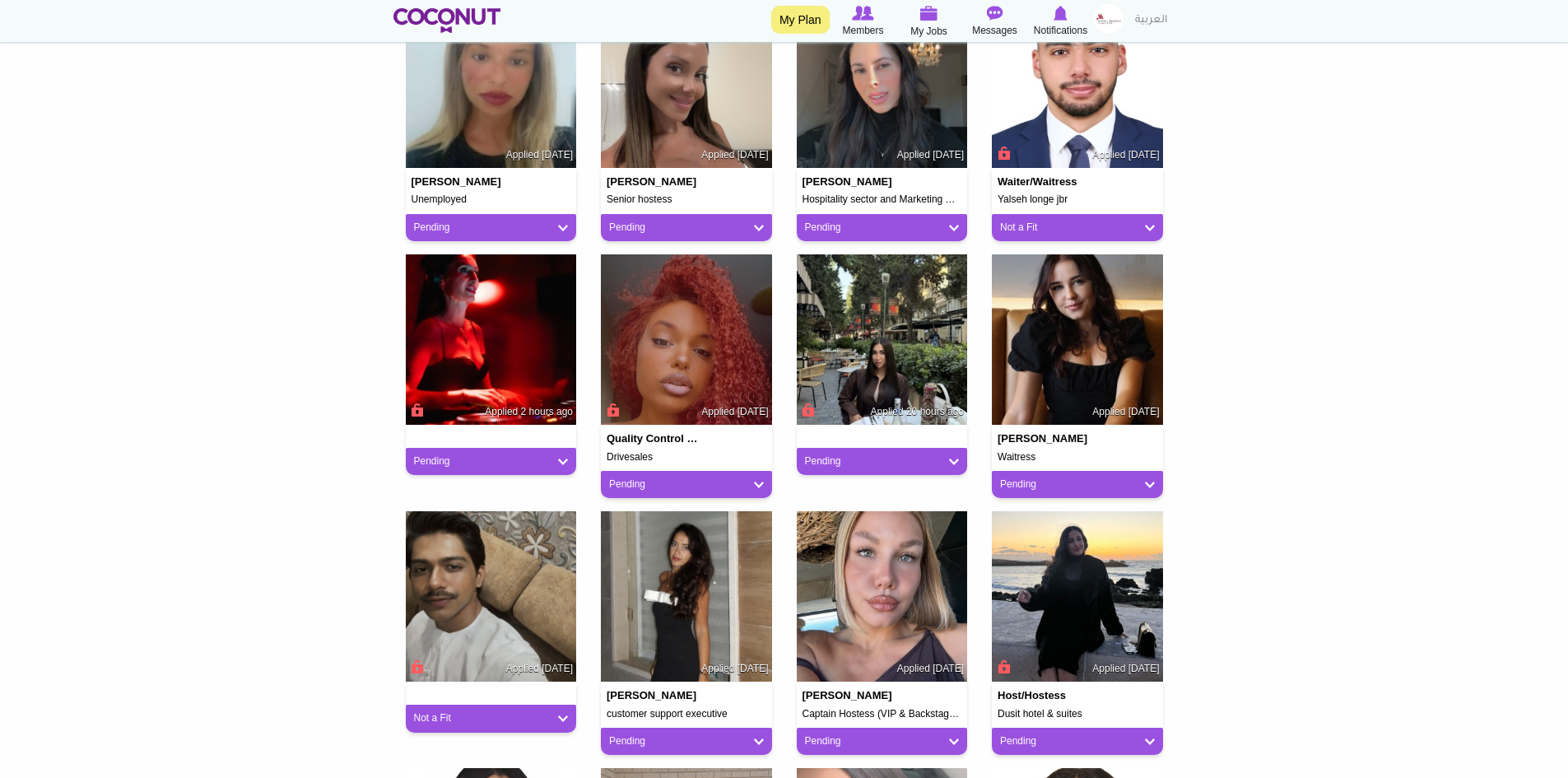
scroll to position [741, 0]
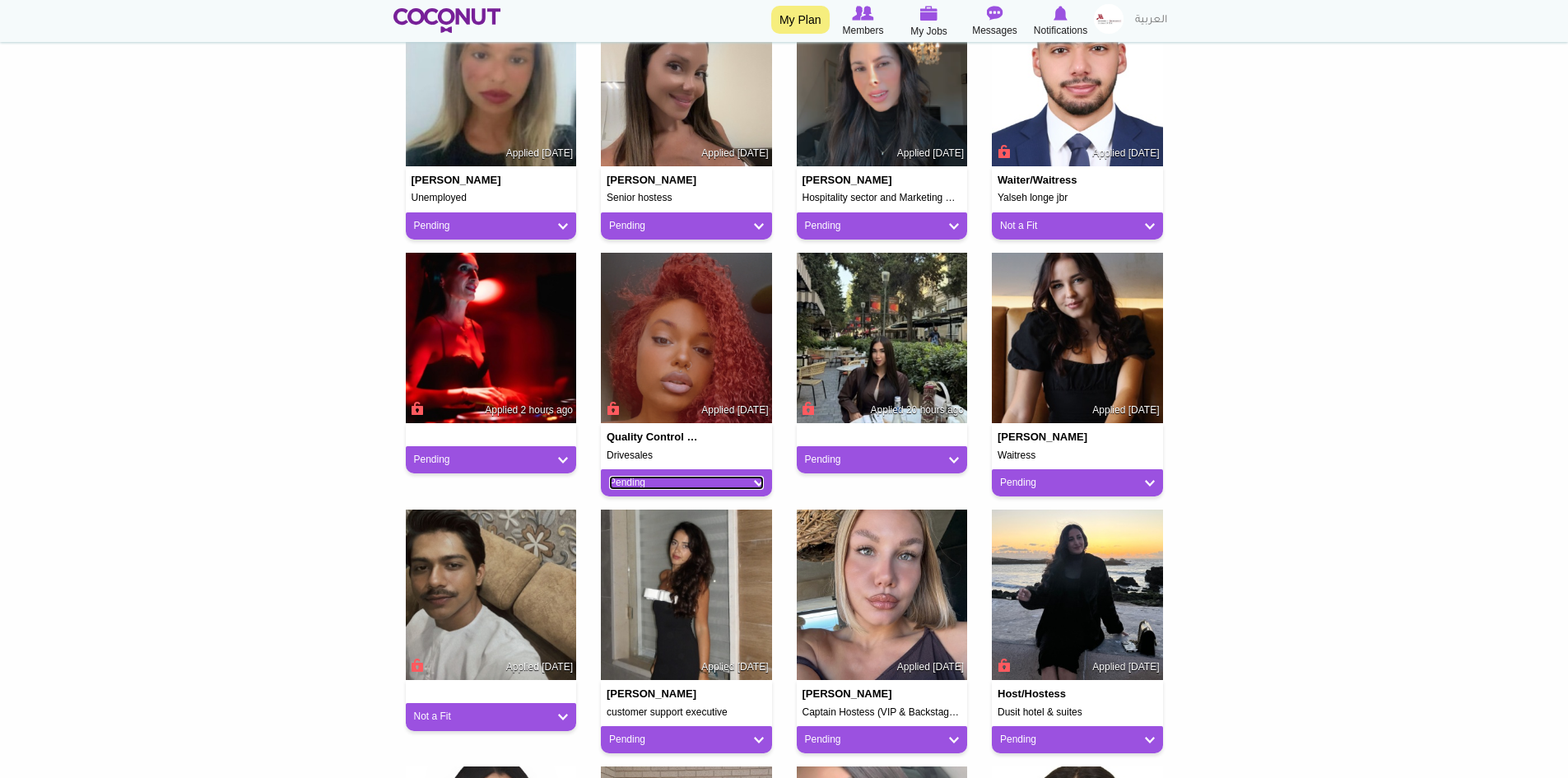
click at [671, 486] on link "Pending" at bounding box center [686, 482] width 155 height 14
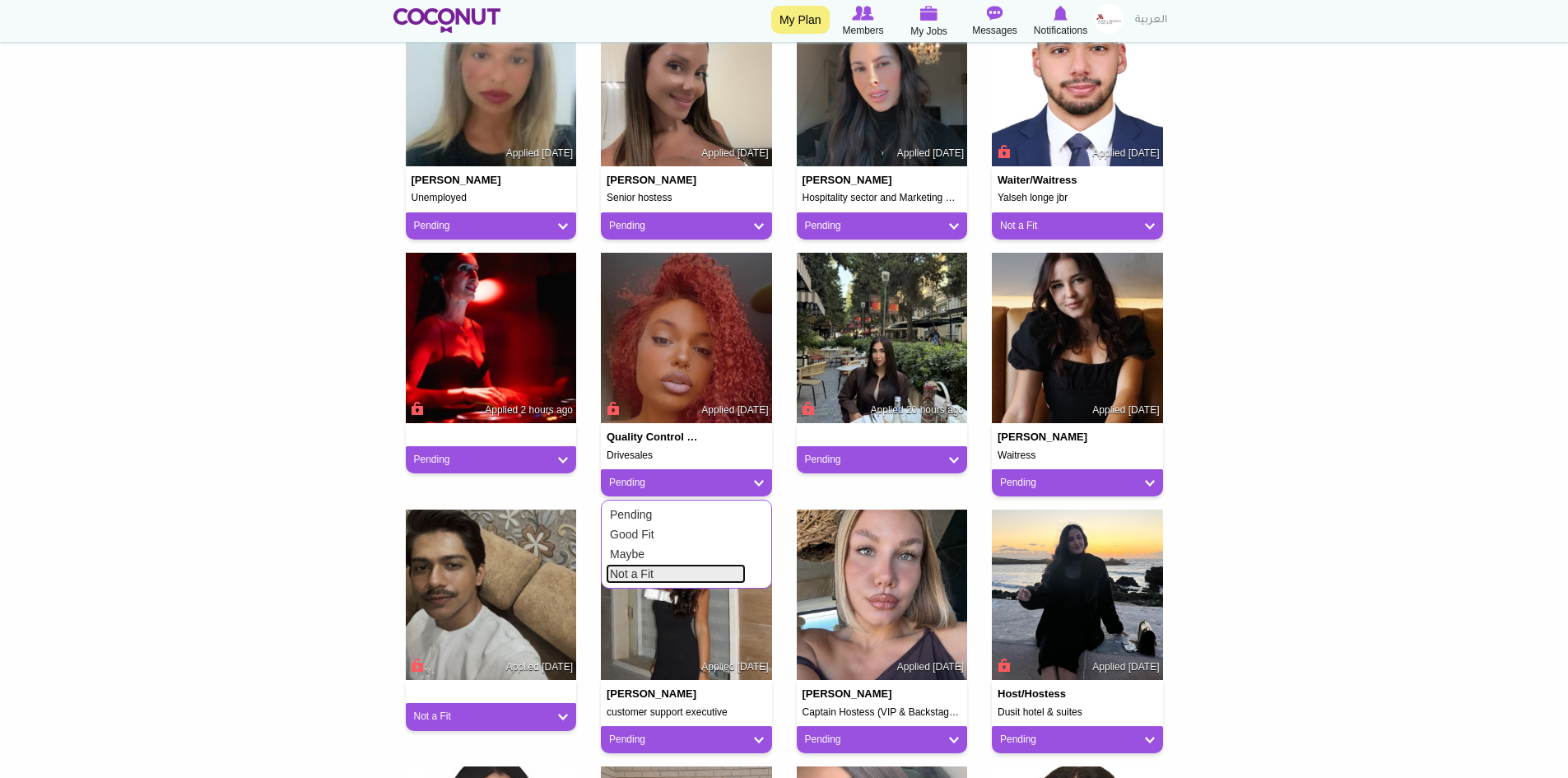
click at [644, 571] on link "Not a Fit" at bounding box center [676, 574] width 140 height 20
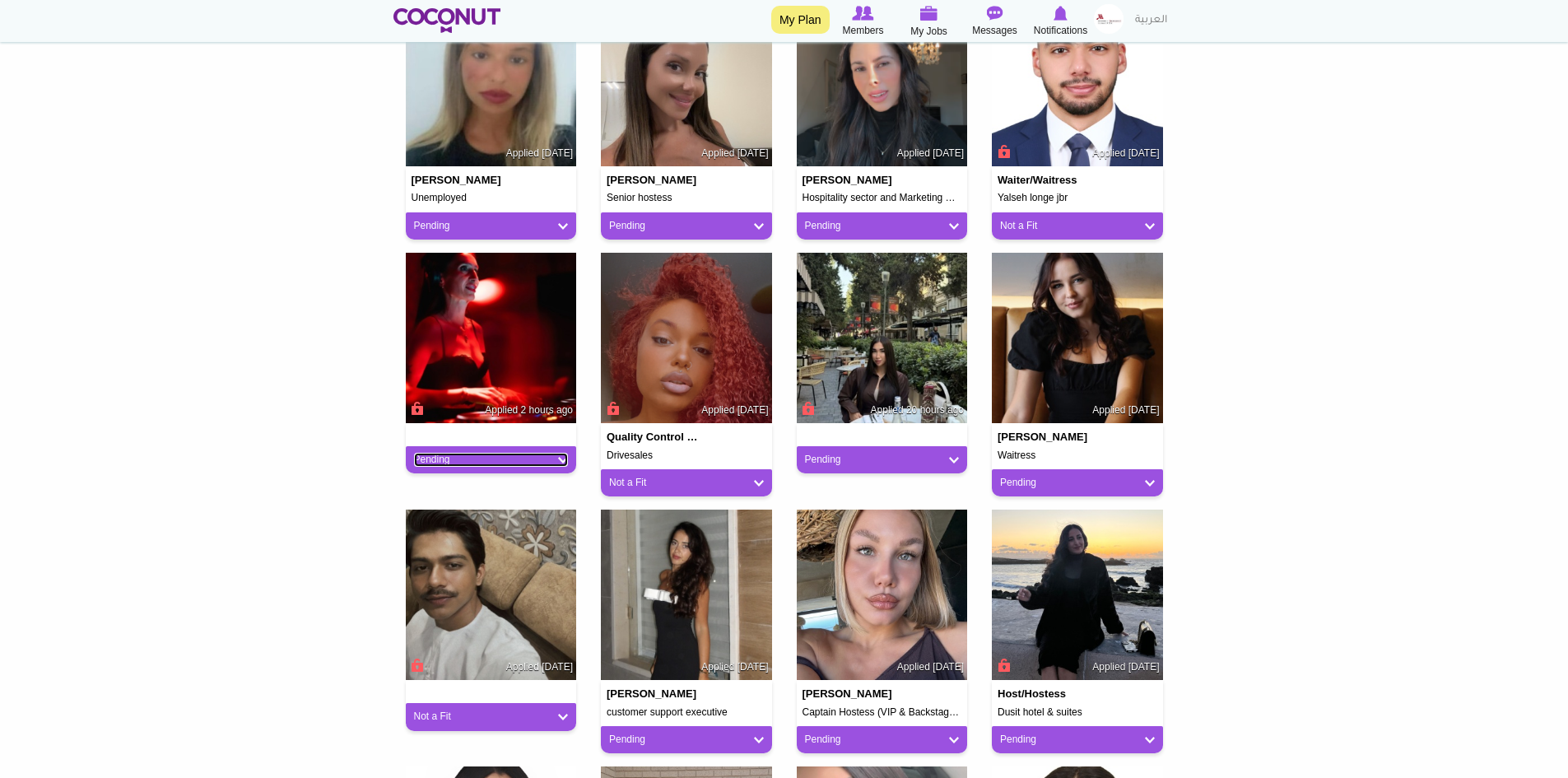
click at [446, 463] on link "Pending" at bounding box center [491, 459] width 155 height 14
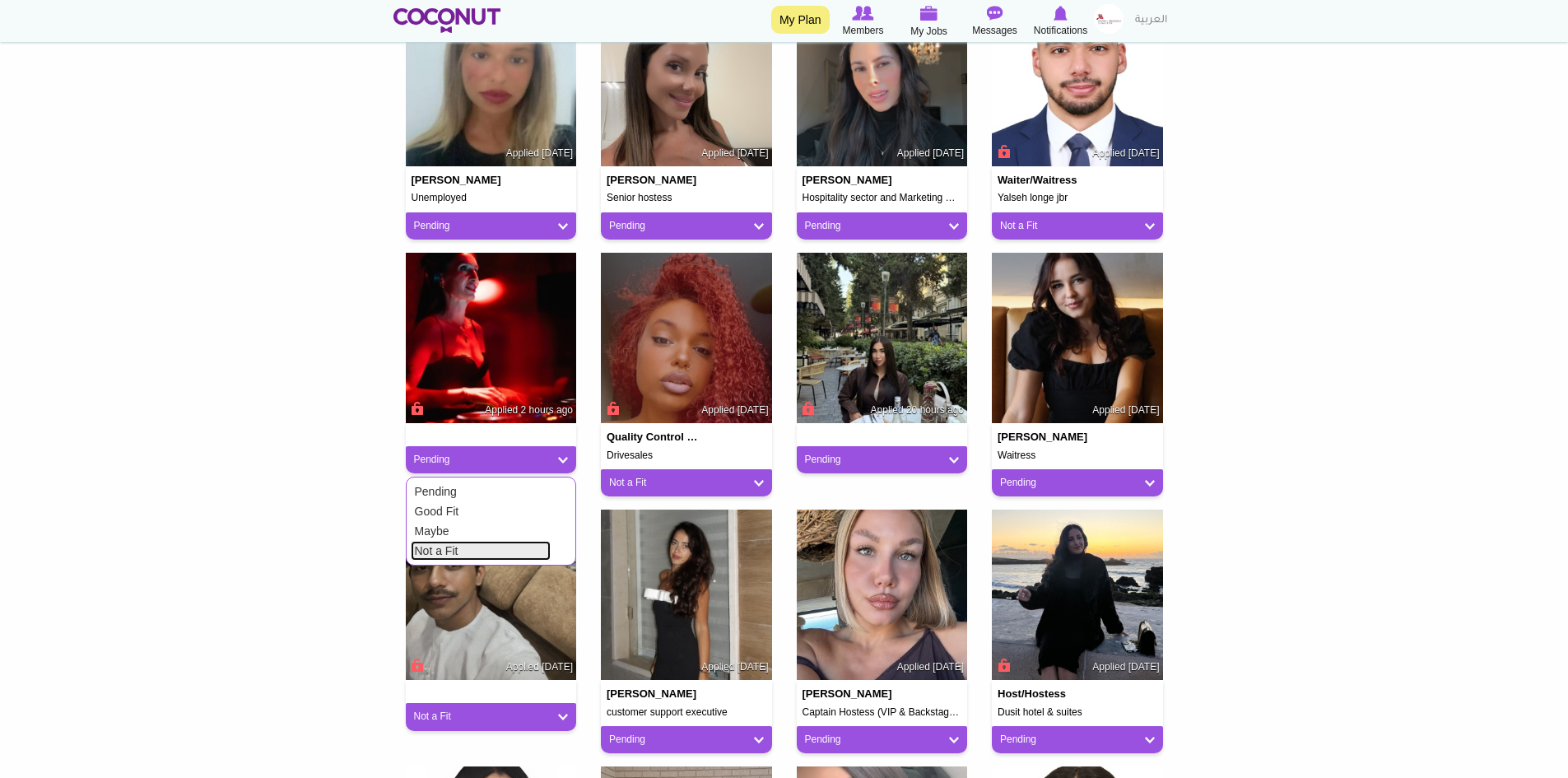
click at [441, 548] on link "Not a Fit" at bounding box center [480, 551] width 140 height 20
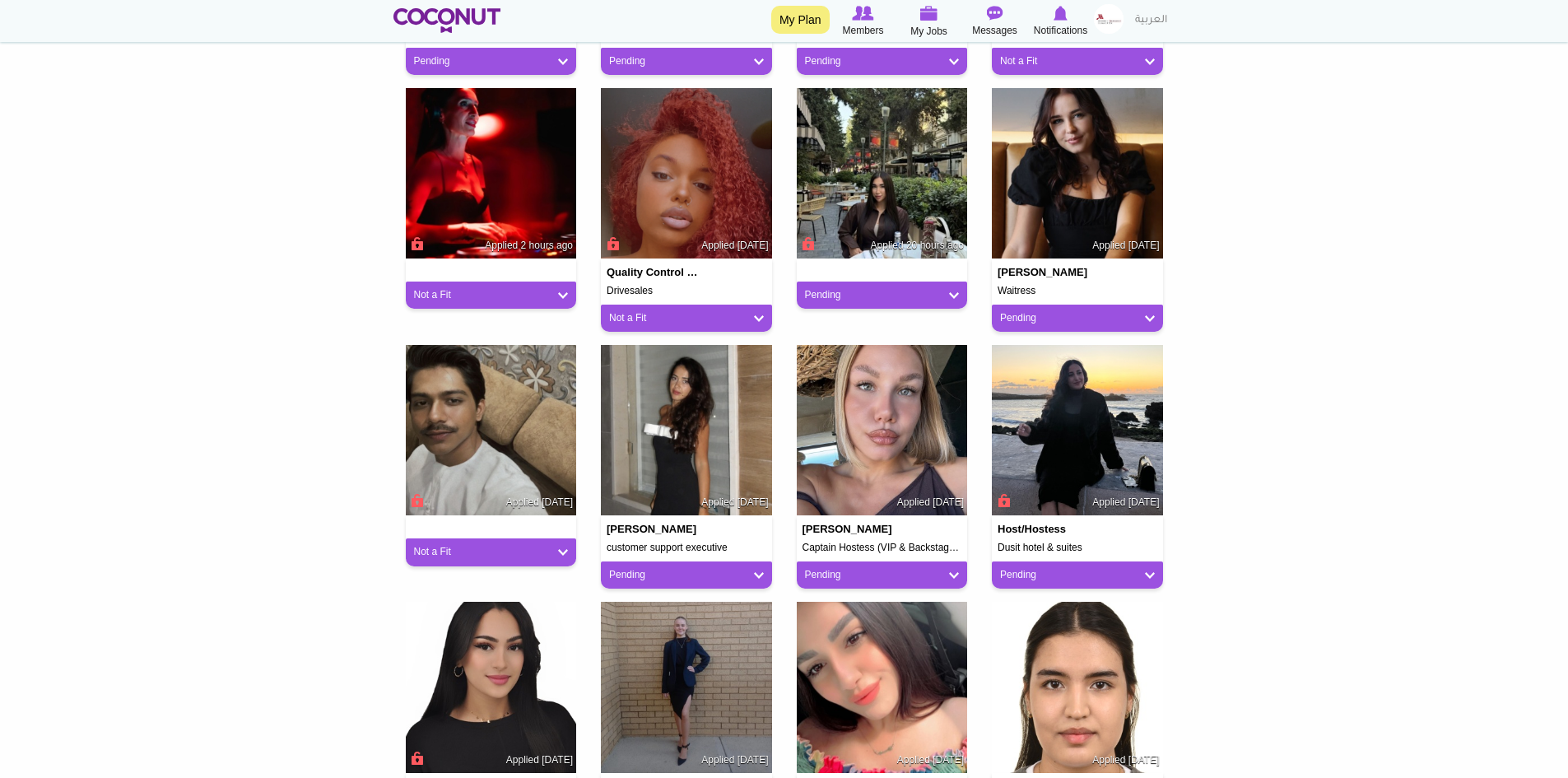
scroll to position [988, 0]
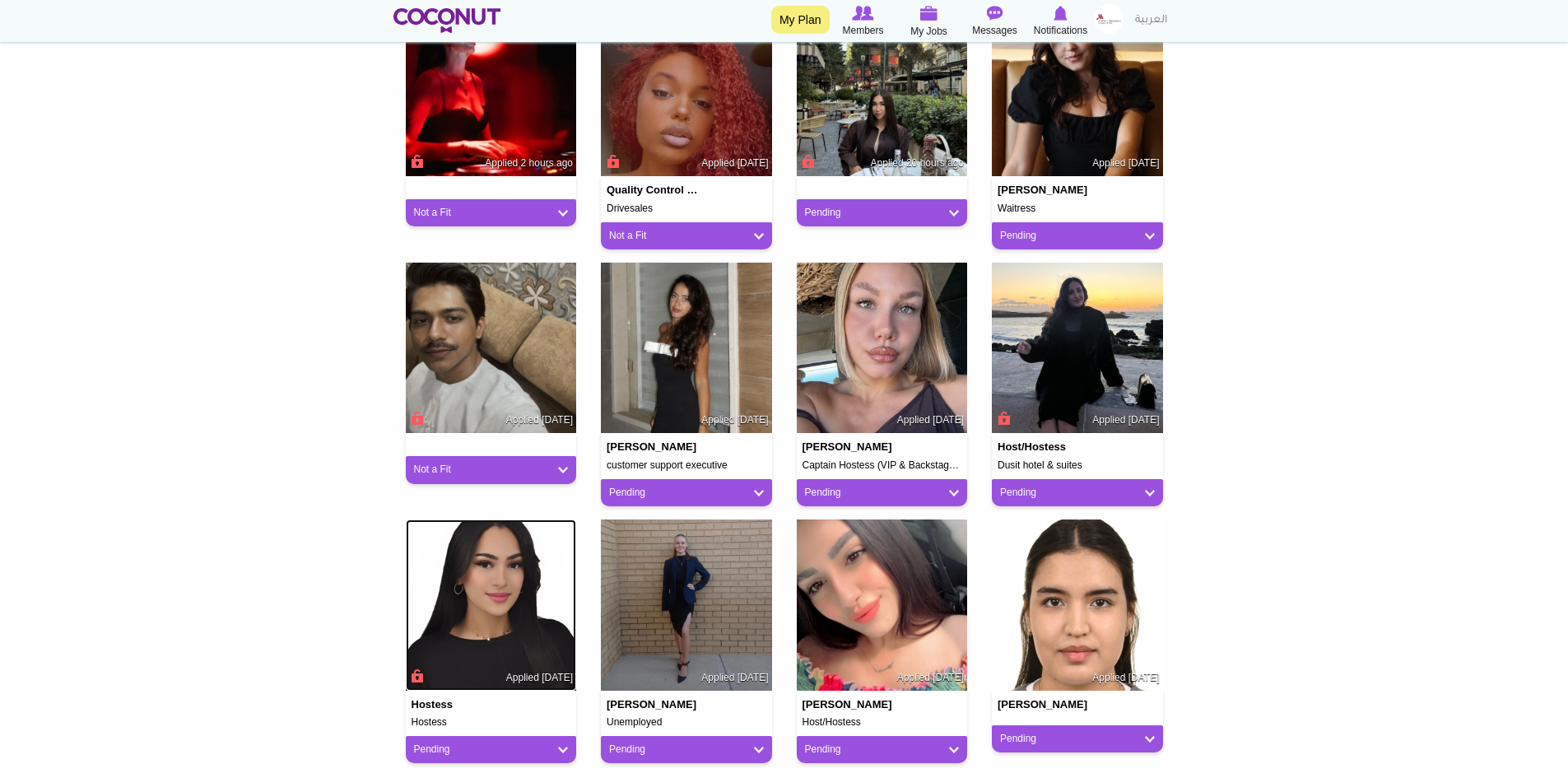
click at [494, 617] on img at bounding box center [491, 604] width 171 height 171
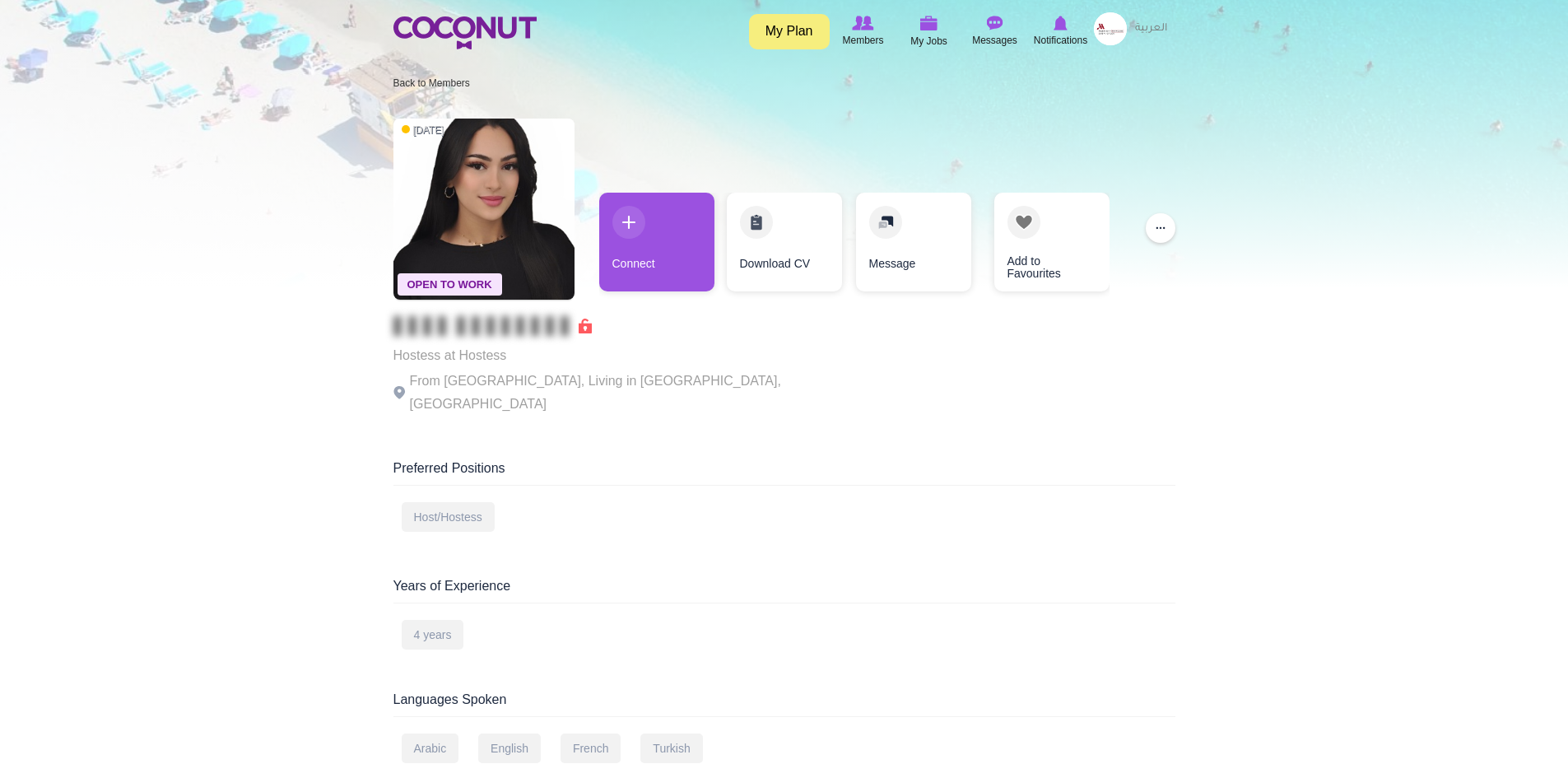
click at [783, 29] on link "My Plan" at bounding box center [789, 32] width 81 height 35
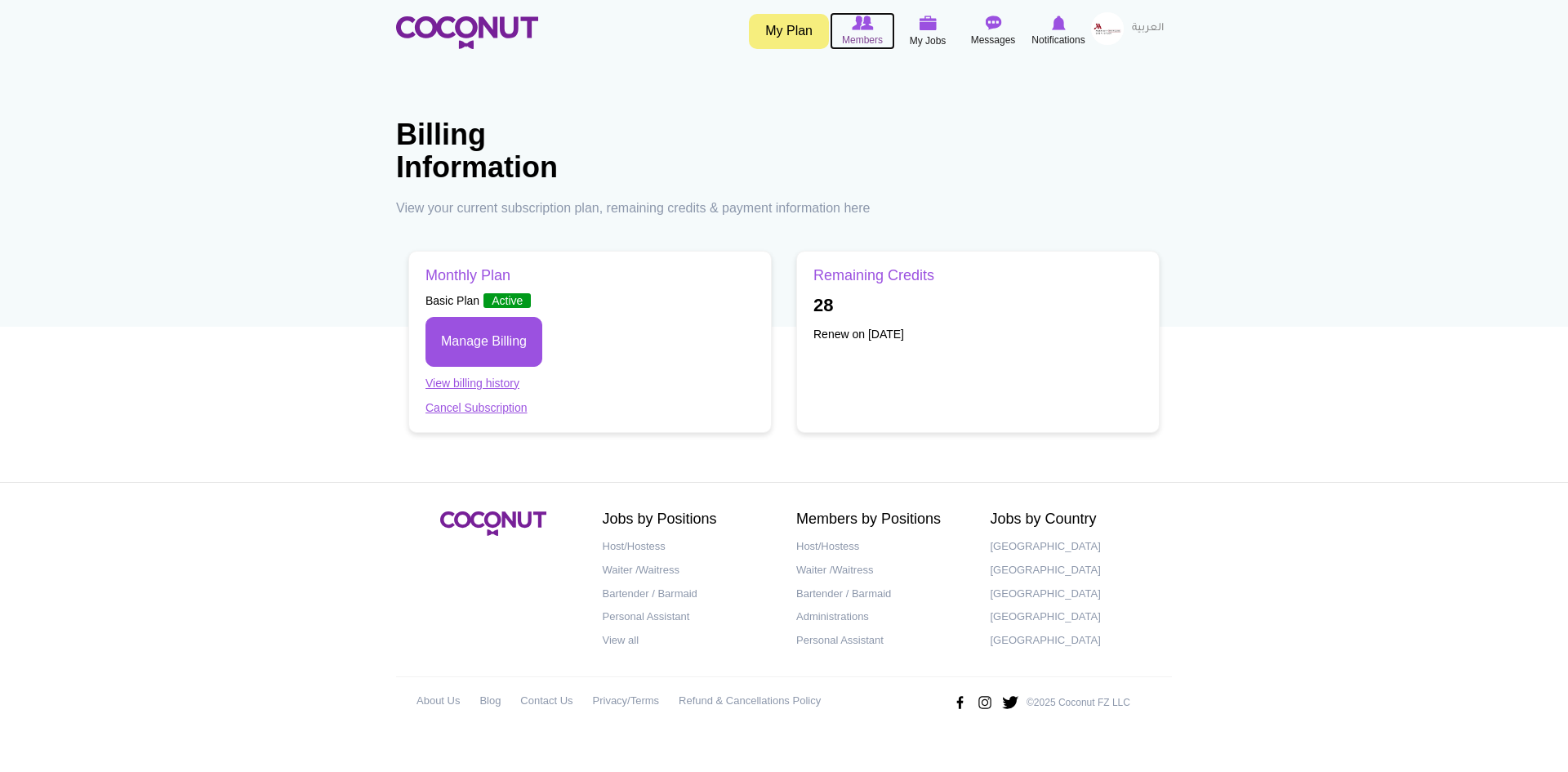
click at [857, 30] on icon at bounding box center [863, 23] width 62 height 18
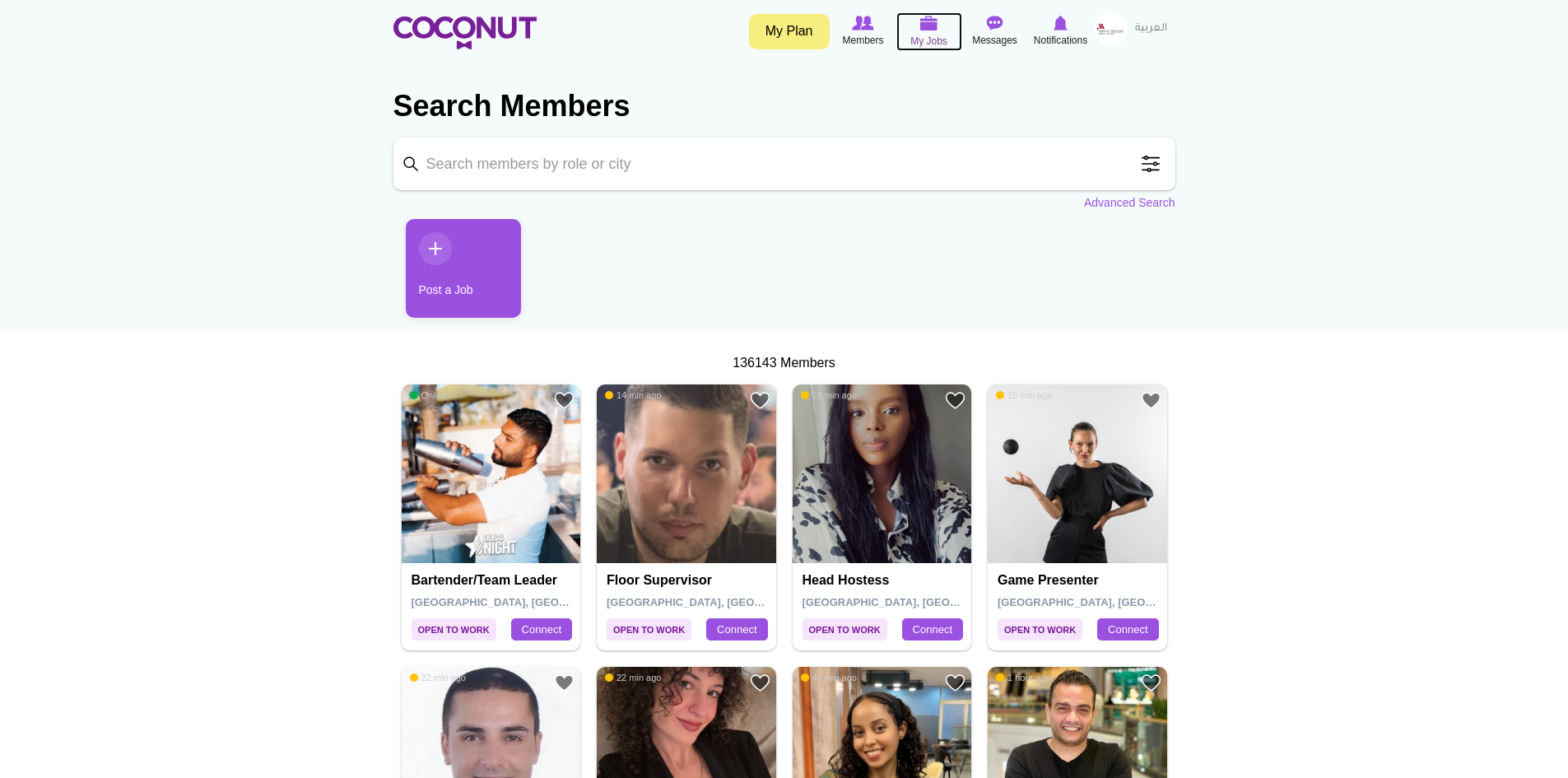
click at [926, 27] on img at bounding box center [929, 23] width 18 height 15
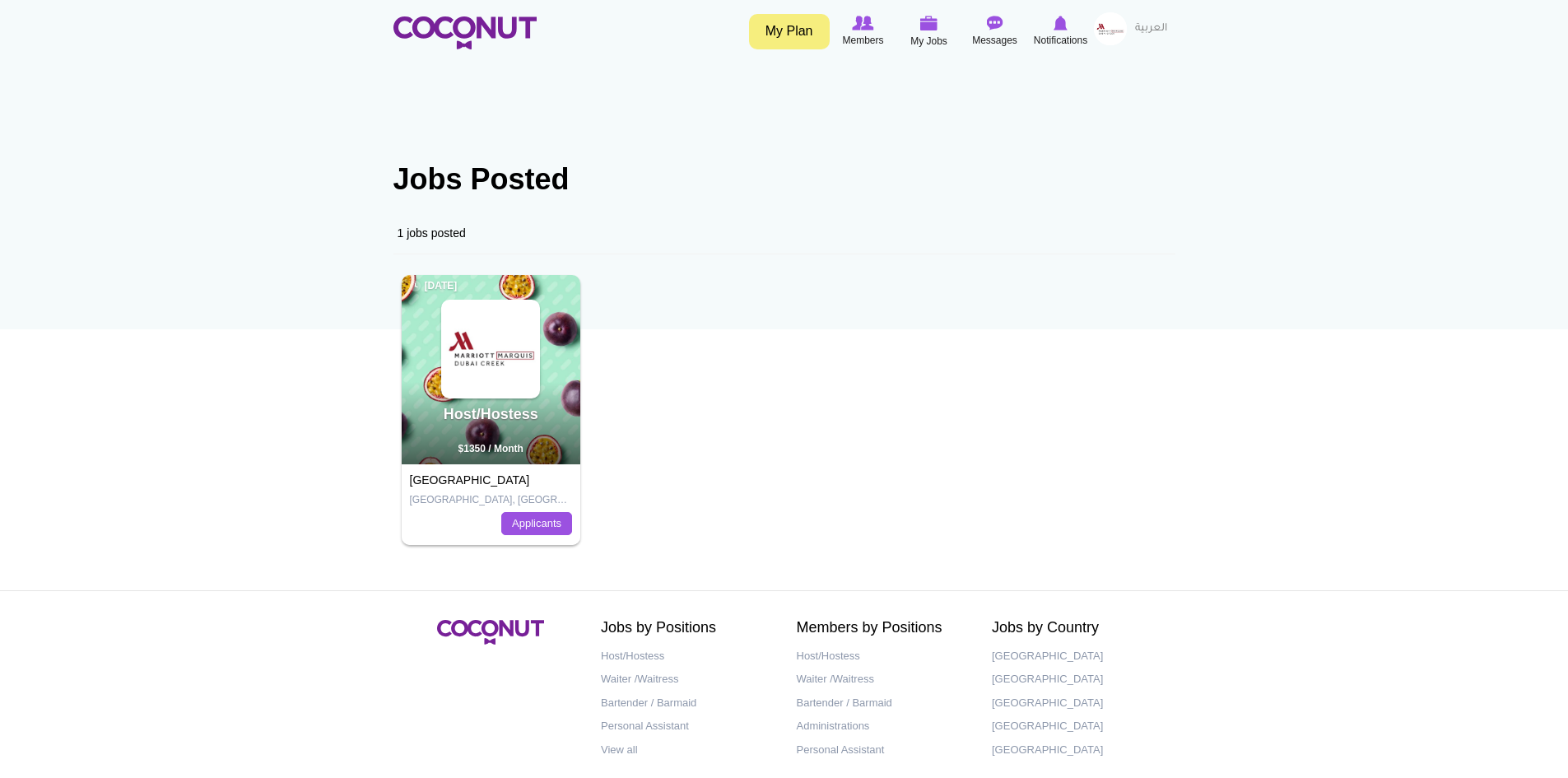
click at [1111, 32] on img at bounding box center [1110, 29] width 32 height 32
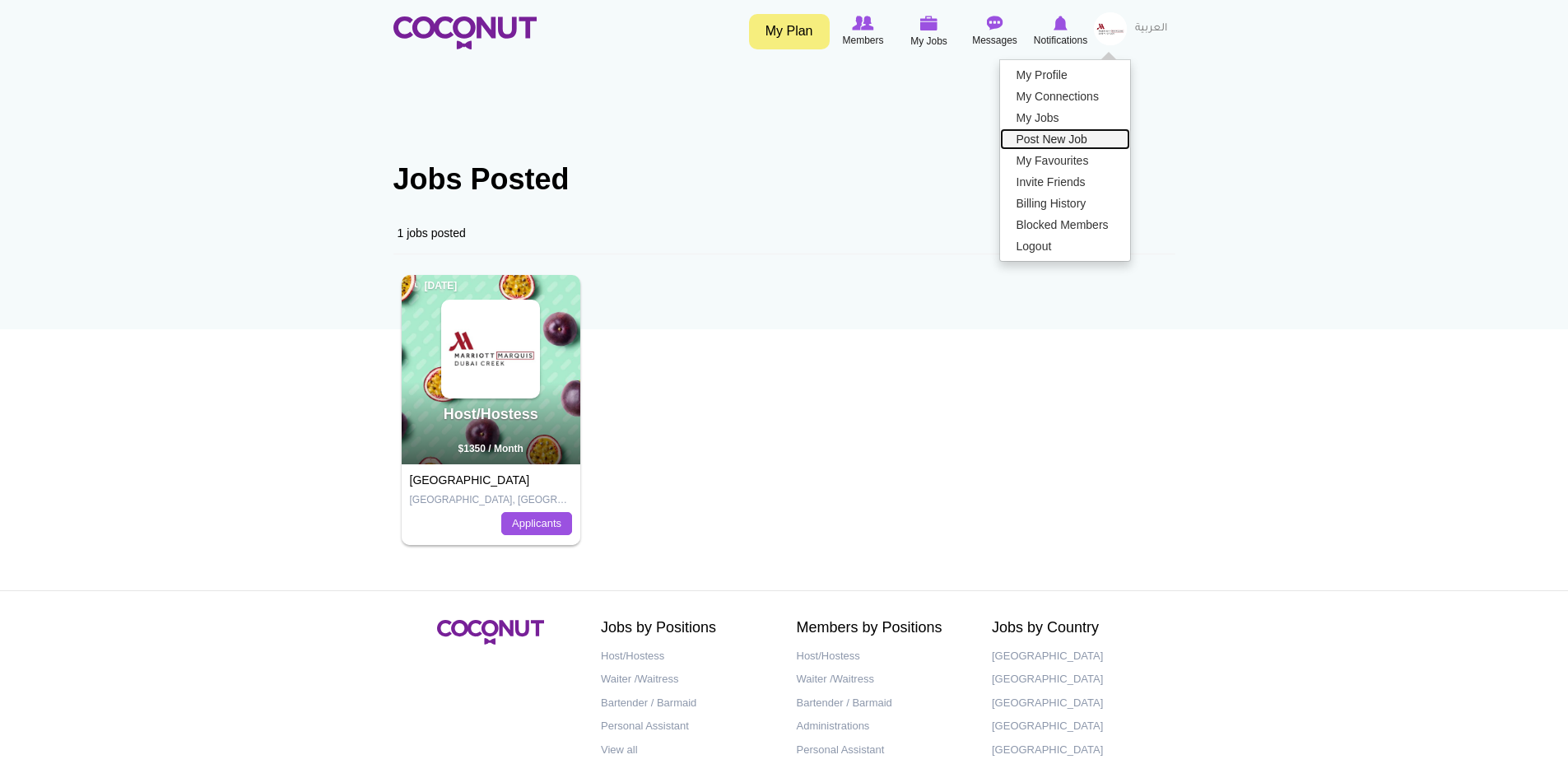
click at [1091, 137] on link "Post New Job" at bounding box center [1065, 139] width 130 height 21
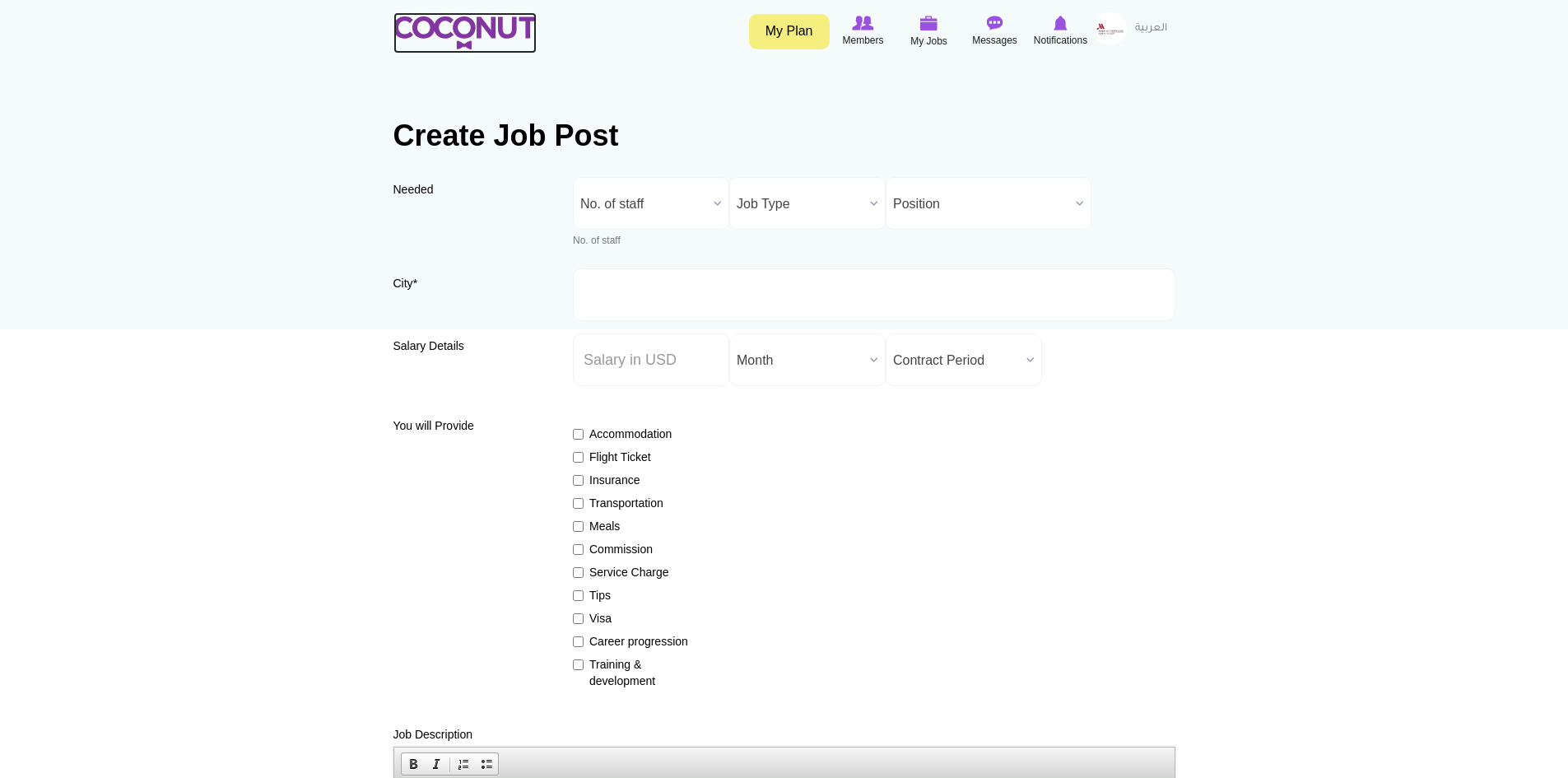
click at [478, 21] on img at bounding box center [465, 32] width 143 height 32
